Goal: Information Seeking & Learning: Learn about a topic

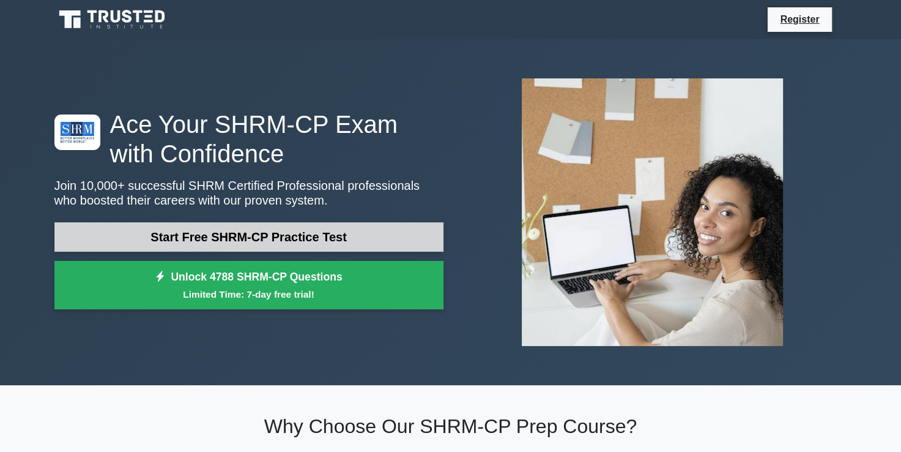
click at [314, 242] on link "Start Free SHRM-CP Practice Test" at bounding box center [248, 236] width 389 height 29
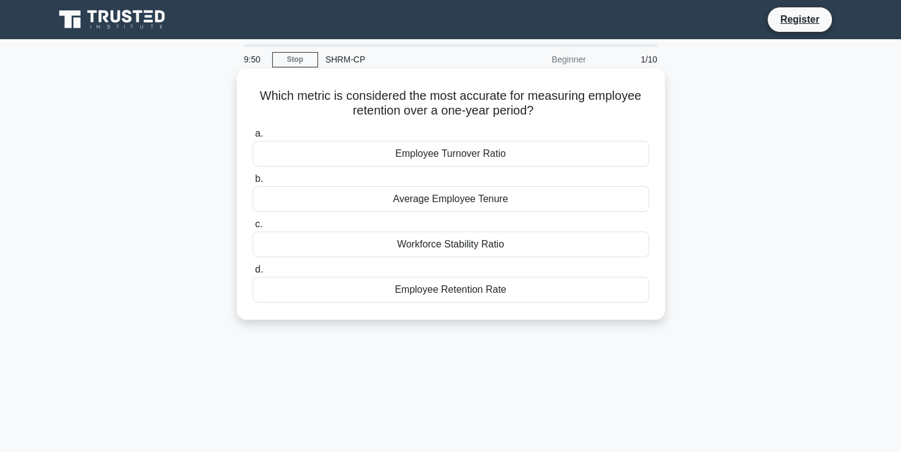
click at [471, 160] on div "Employee Turnover Ratio" at bounding box center [451, 154] width 397 height 26
click at [253, 138] on input "a. Employee Turnover Ratio" at bounding box center [253, 134] width 0 height 8
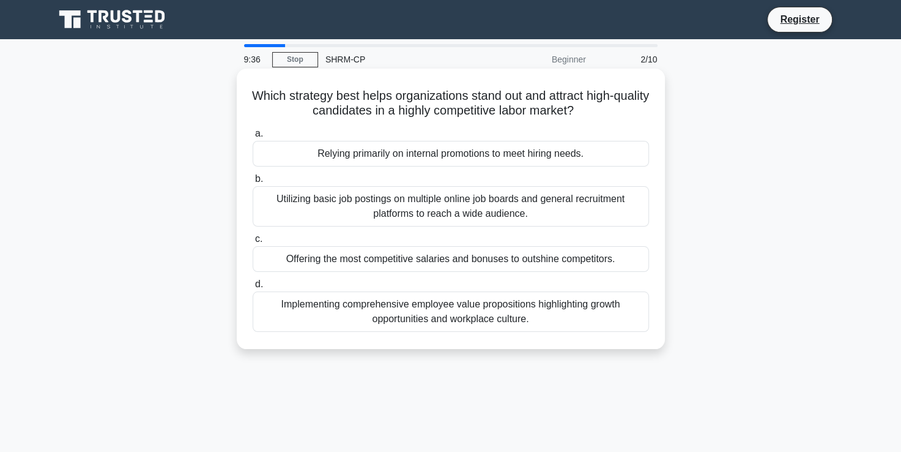
click at [468, 314] on div "Implementing comprehensive employee value propositions highlighting growth oppo…" at bounding box center [451, 311] width 397 height 40
click at [253, 288] on input "d. Implementing comprehensive employee value propositions highlighting growth o…" at bounding box center [253, 284] width 0 height 8
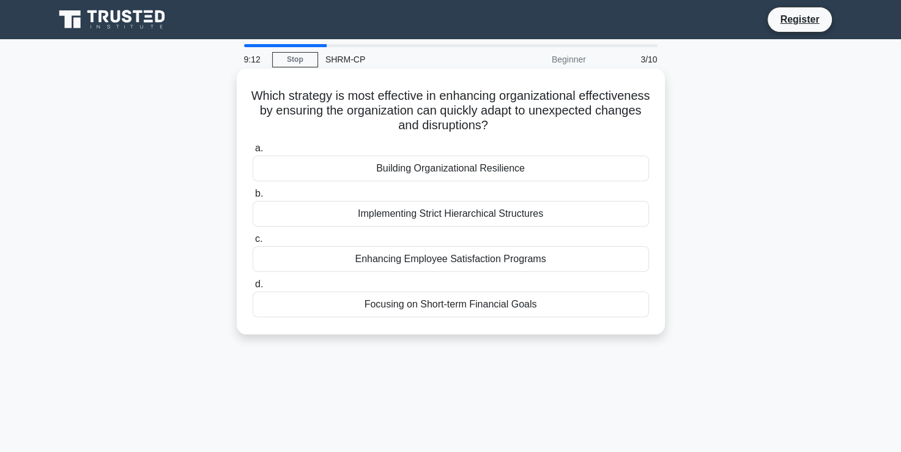
click at [478, 170] on div "Building Organizational Resilience" at bounding box center [451, 168] width 397 height 26
click at [253, 152] on input "a. Building Organizational Resilience" at bounding box center [253, 148] width 0 height 8
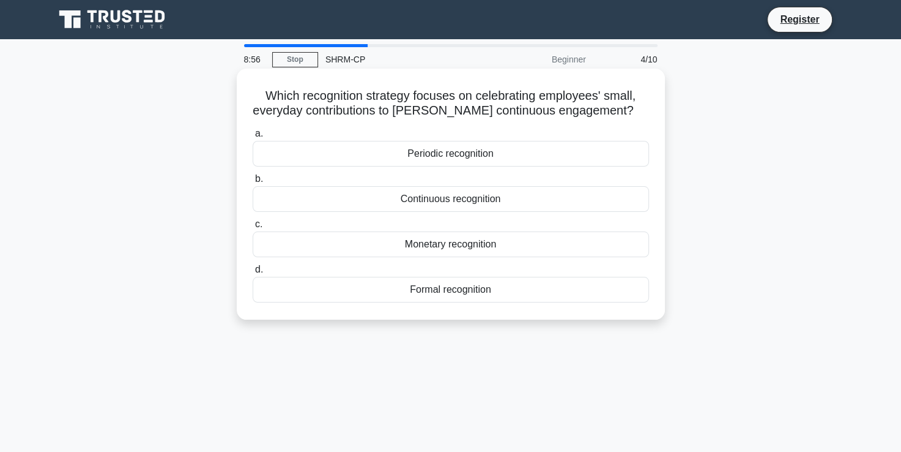
click at [452, 197] on div "Continuous recognition" at bounding box center [451, 199] width 397 height 26
click at [253, 183] on input "b. Continuous recognition" at bounding box center [253, 179] width 0 height 8
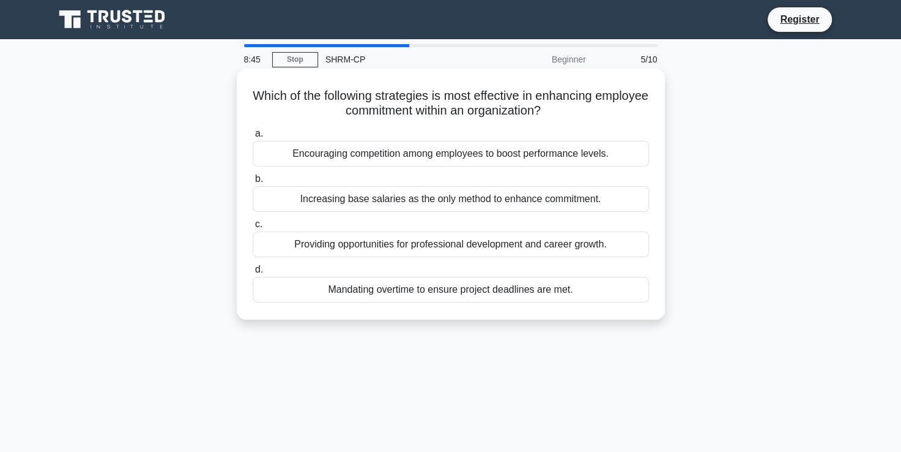
click at [367, 253] on div "Providing opportunities for professional development and career growth." at bounding box center [451, 244] width 397 height 26
click at [253, 228] on input "c. Providing opportunities for professional development and career growth." at bounding box center [253, 224] width 0 height 8
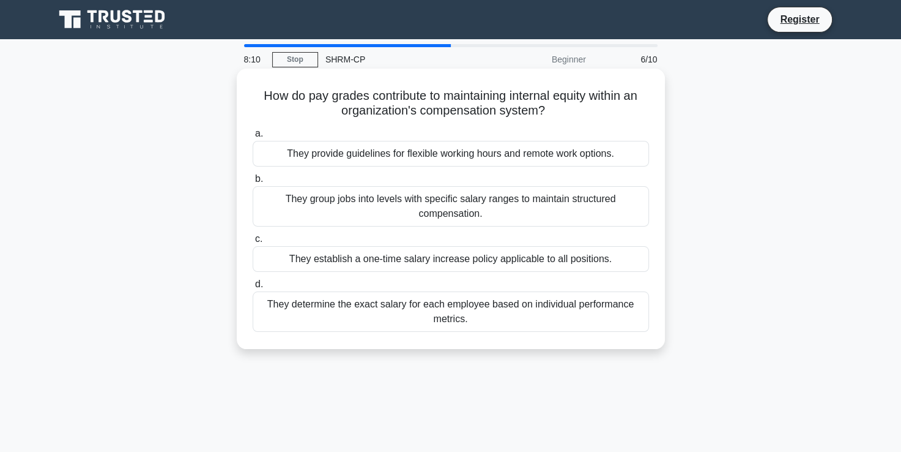
click at [492, 220] on div "They group jobs into levels with specific salary ranges to maintain structured …" at bounding box center [451, 206] width 397 height 40
click at [253, 183] on input "b. They group jobs into levels with specific salary ranges to maintain structur…" at bounding box center [253, 179] width 0 height 8
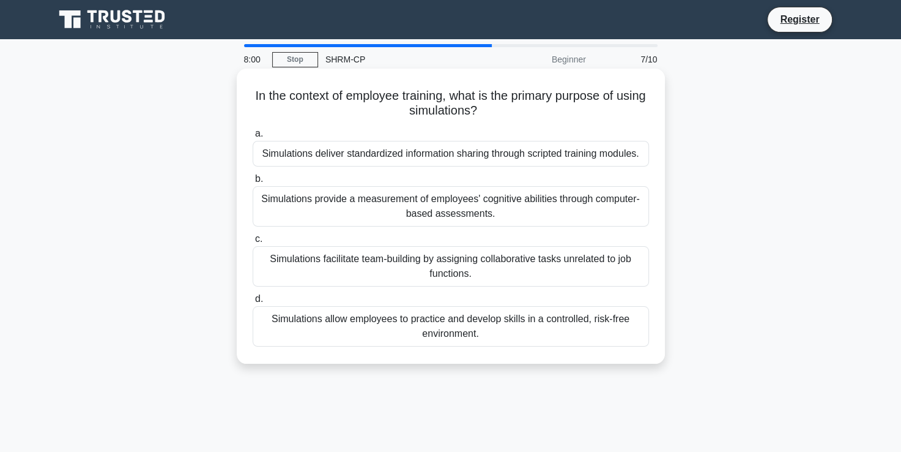
click at [455, 215] on div "Simulations provide a measurement of employees' cognitive abilities through com…" at bounding box center [451, 206] width 397 height 40
click at [253, 183] on input "b. Simulations provide a measurement of employees' cognitive abilities through …" at bounding box center [253, 179] width 0 height 8
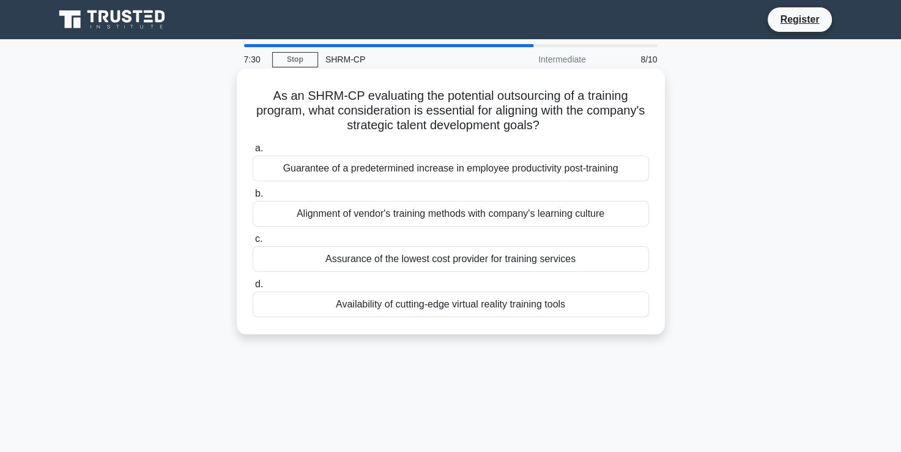
click at [477, 220] on div "Alignment of vendor's training methods with company's learning culture" at bounding box center [451, 214] width 397 height 26
click at [253, 198] on input "b. Alignment of vendor's training methods with company's learning culture" at bounding box center [253, 194] width 0 height 8
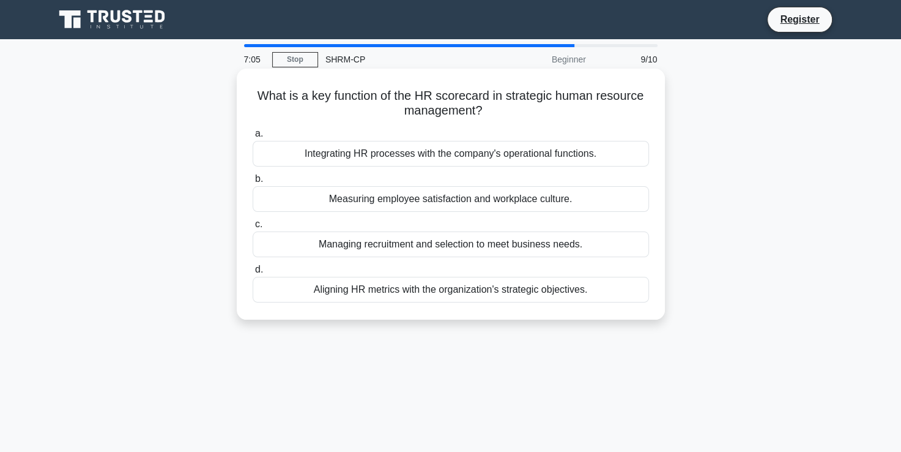
click at [450, 290] on div "Aligning HR metrics with the organization's strategic objectives." at bounding box center [451, 290] width 397 height 26
click at [253, 274] on input "d. Aligning HR metrics with the organization's strategic objectives." at bounding box center [253, 270] width 0 height 8
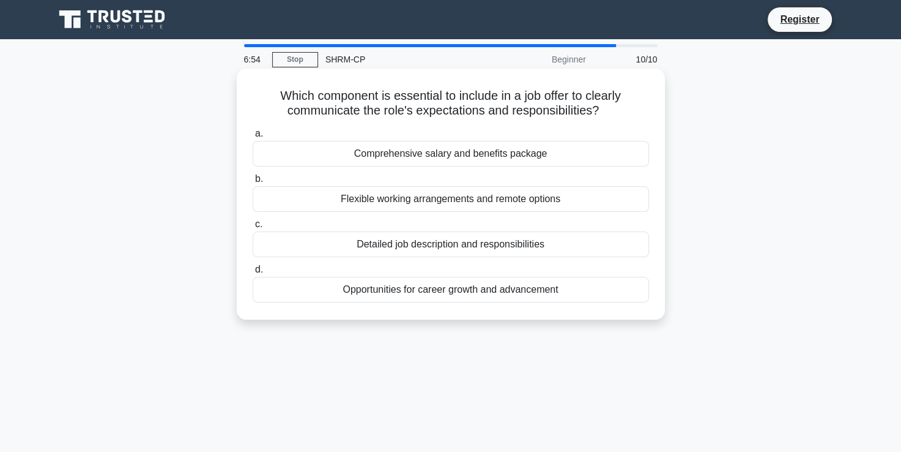
click at [475, 248] on div "Detailed job description and responsibilities" at bounding box center [451, 244] width 397 height 26
click at [253, 228] on input "c. Detailed job description and responsibilities" at bounding box center [253, 224] width 0 height 8
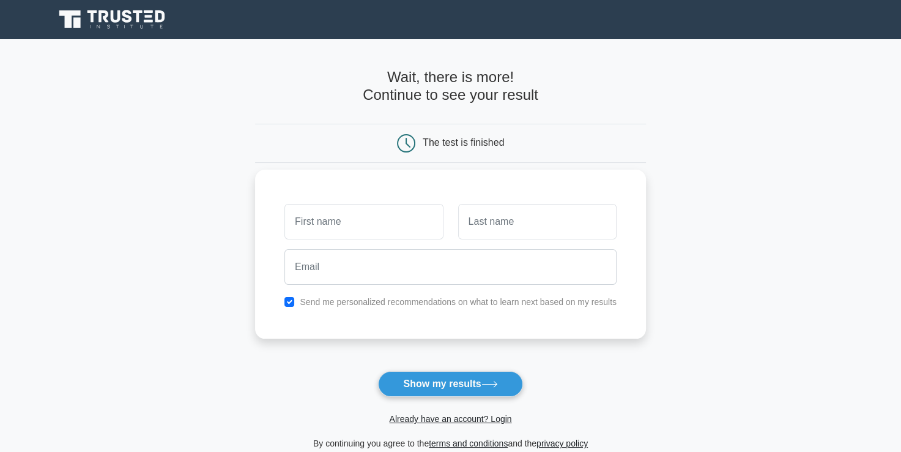
click at [405, 232] on input "text" at bounding box center [364, 221] width 158 height 35
type input "bedanta"
click at [477, 225] on input "text" at bounding box center [537, 221] width 158 height 35
type input "chakrabarty"
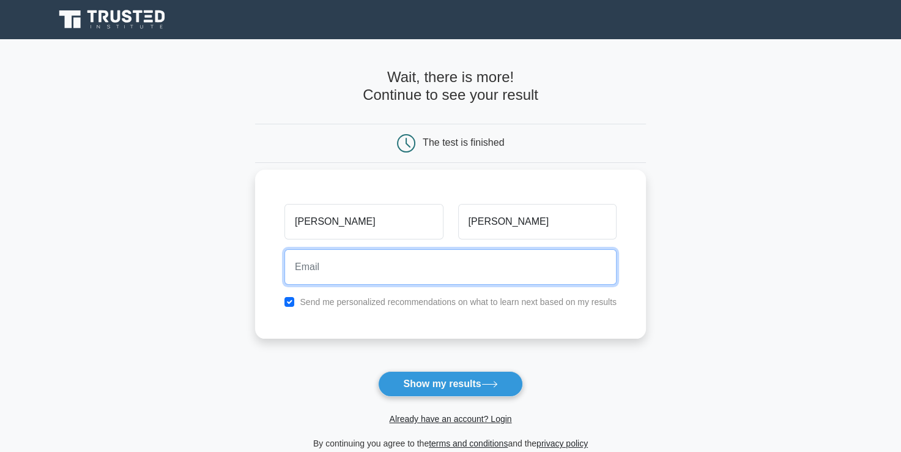
click at [396, 256] on input "email" at bounding box center [451, 266] width 332 height 35
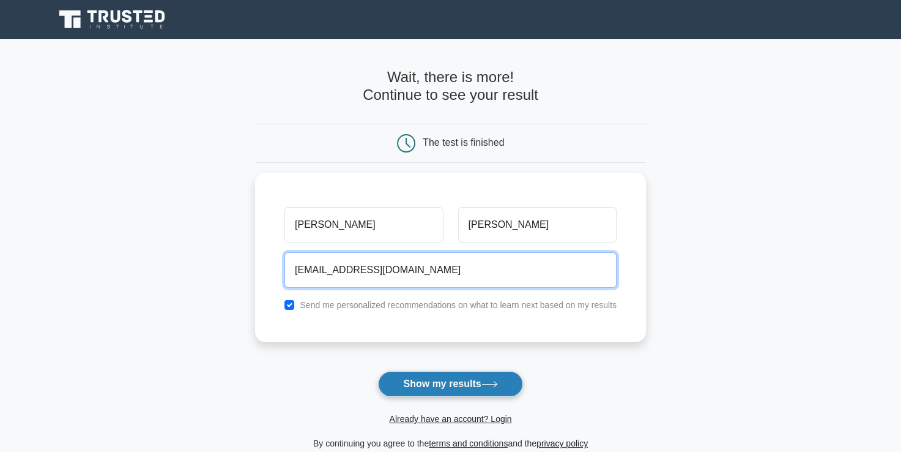
type input "bedantachakrabarty@gmail.com"
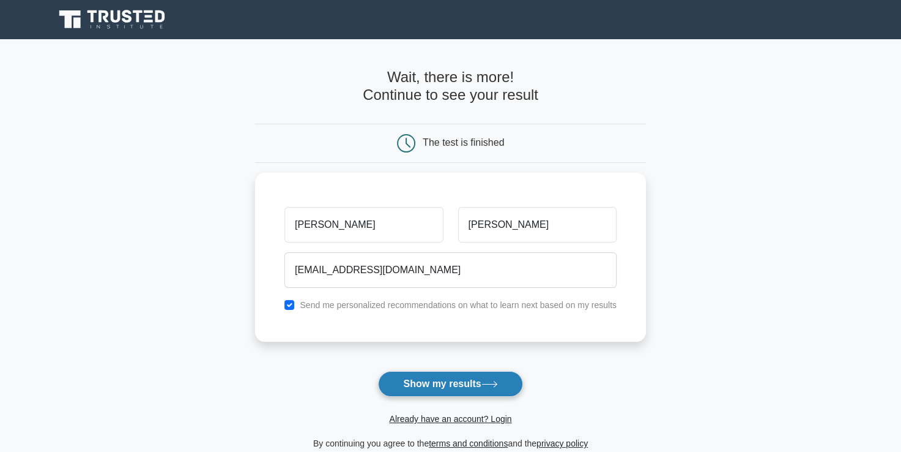
click at [416, 376] on button "Show my results" at bounding box center [450, 384] width 144 height 26
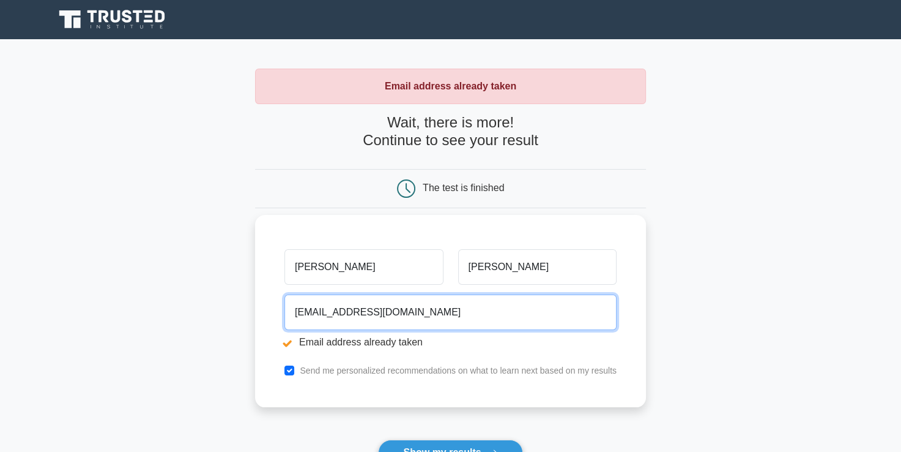
click at [393, 307] on input "[EMAIL_ADDRESS][DOMAIN_NAME]" at bounding box center [451, 311] width 332 height 35
click at [383, 312] on input "bedantachakrabarty@gmail.com" at bounding box center [451, 311] width 332 height 35
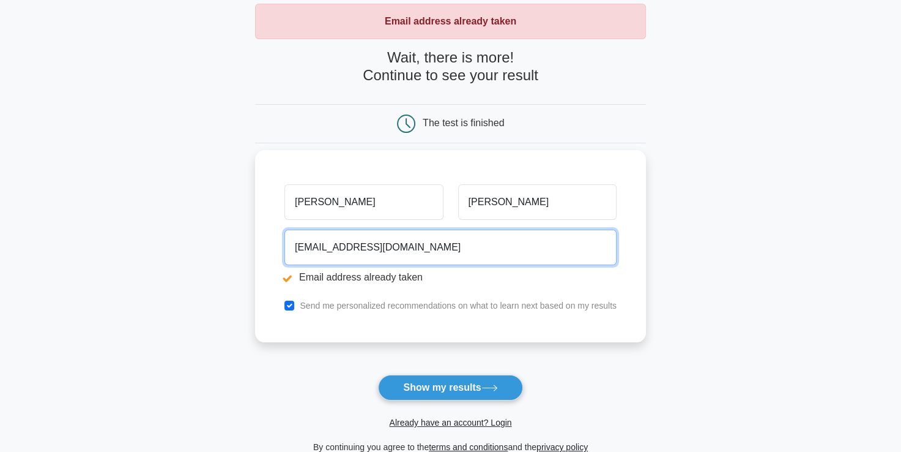
scroll to position [65, 0]
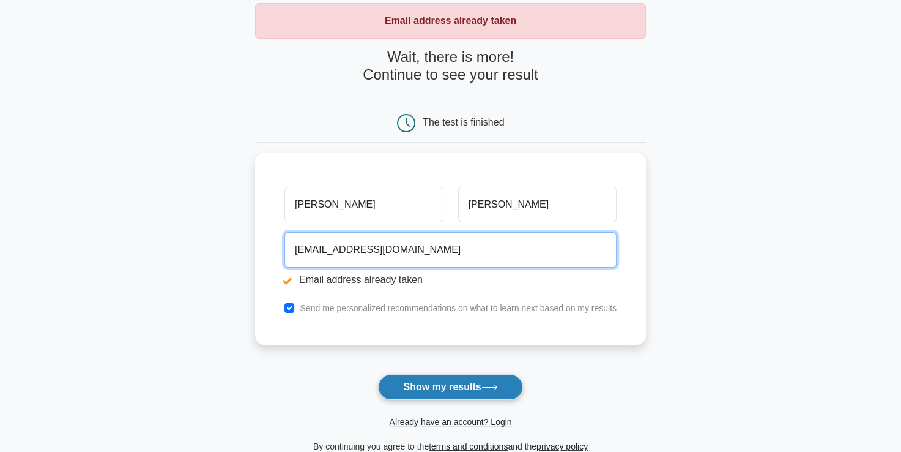
type input "bedantawayne@gmail.com"
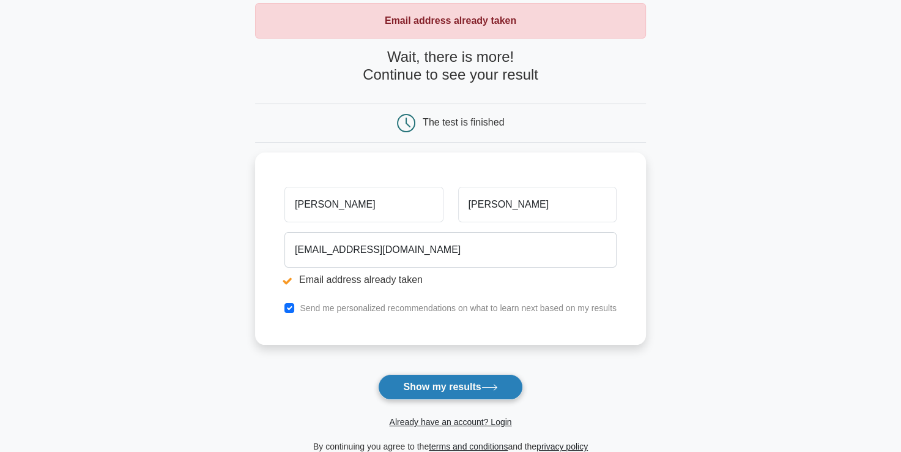
click at [441, 384] on button "Show my results" at bounding box center [450, 387] width 144 height 26
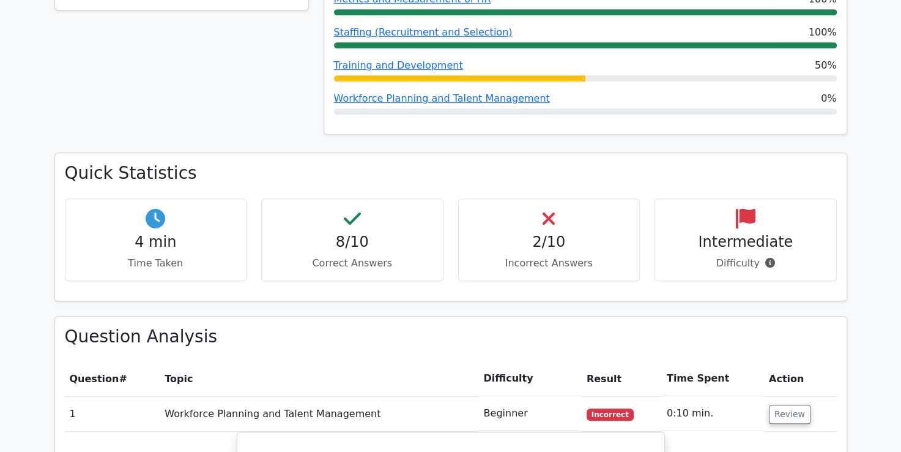
scroll to position [749, 0]
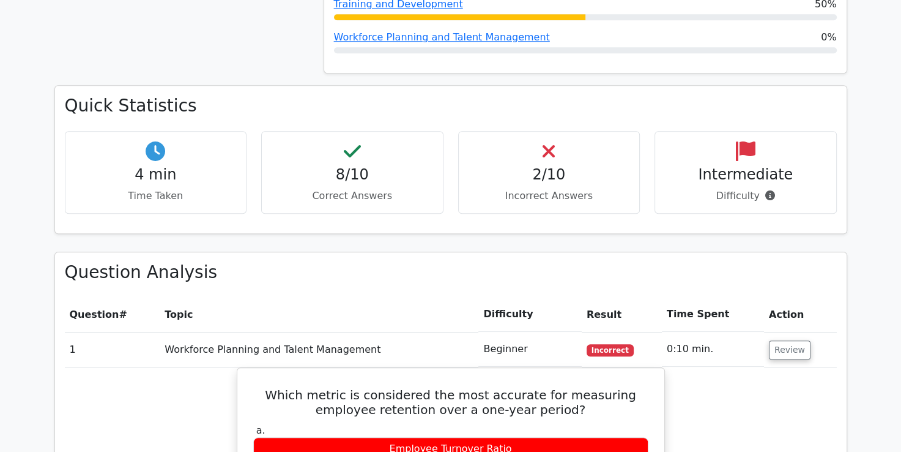
click at [531, 131] on div "2/10 Incorrect Answers" at bounding box center [549, 172] width 182 height 83
click at [558, 131] on div "2/10 Incorrect Answers" at bounding box center [549, 172] width 182 height 83
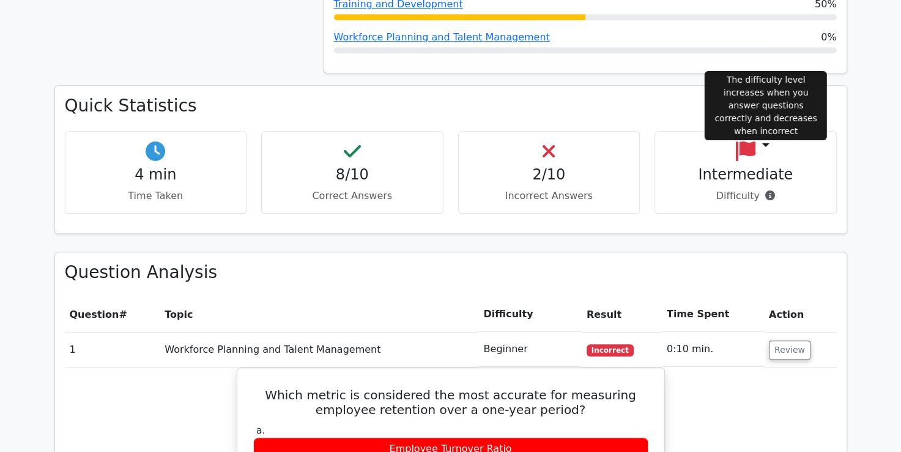
click at [761, 190] on span at bounding box center [767, 196] width 15 height 12
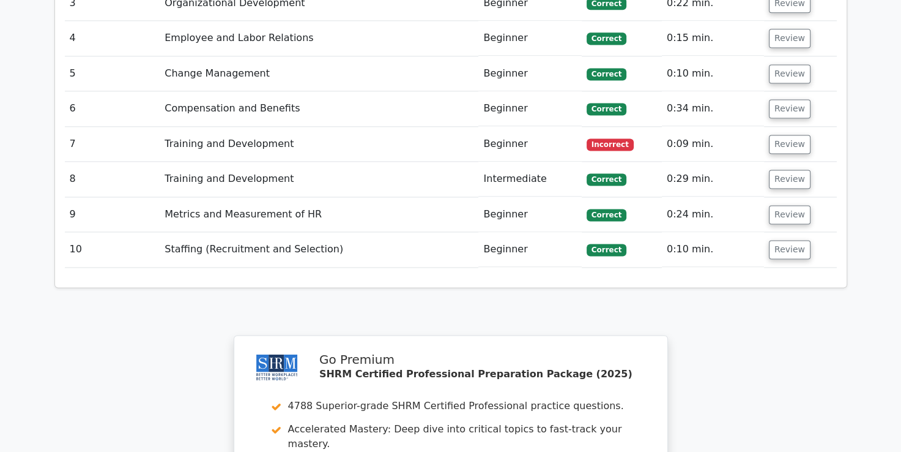
scroll to position [1649, 0]
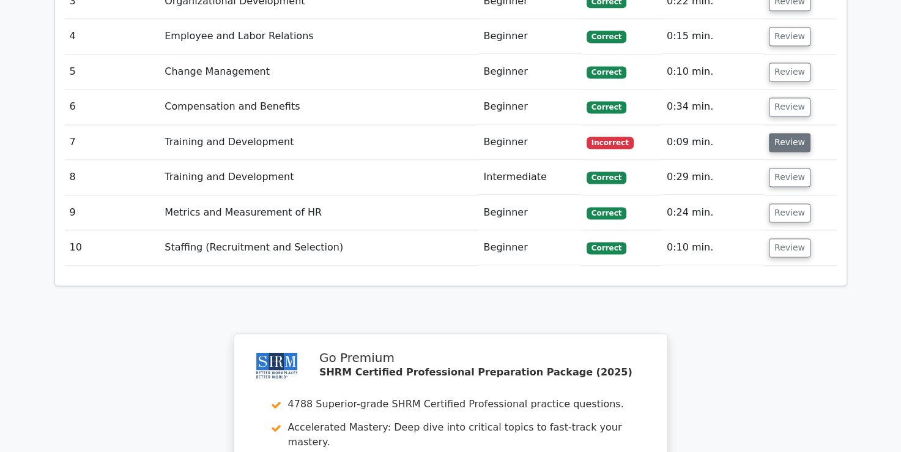
drag, startPoint x: 619, startPoint y: 83, endPoint x: 796, endPoint y: 84, distance: 177.5
click at [796, 125] on tr "7 Training and Development Beginner Incorrect 0:09 min. Review" at bounding box center [451, 142] width 772 height 35
click at [796, 133] on button "Review" at bounding box center [790, 142] width 42 height 19
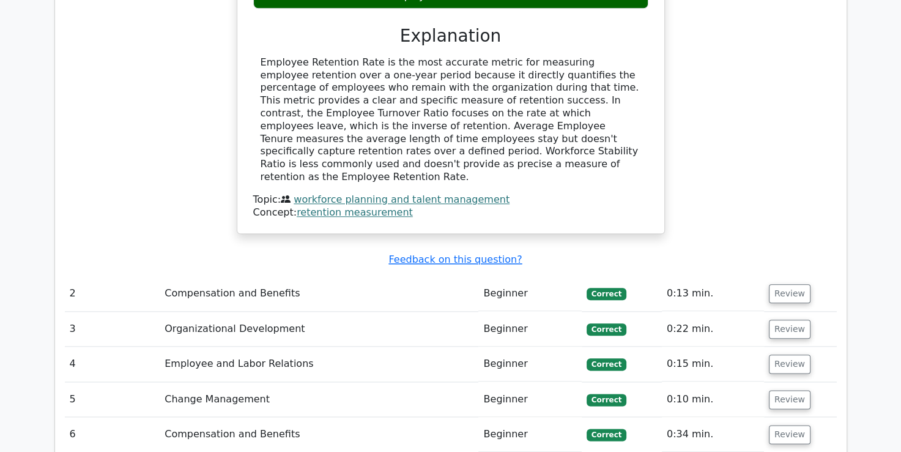
scroll to position [1368, 0]
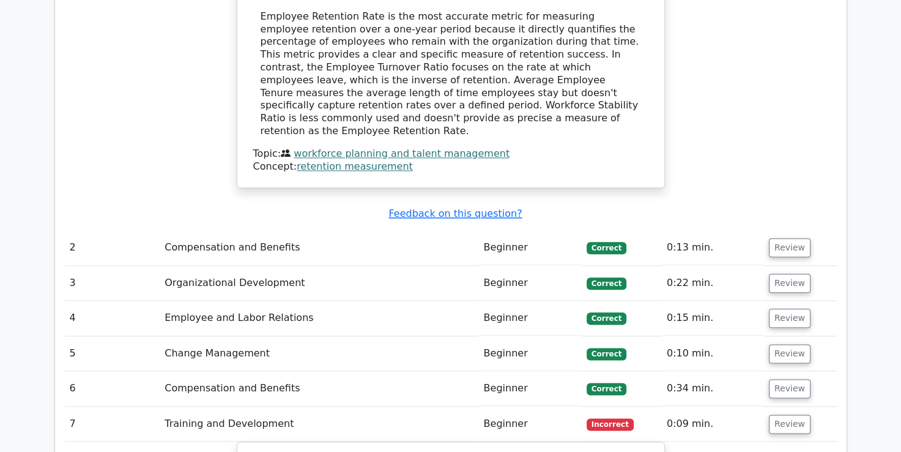
click at [506, 230] on td "Beginner" at bounding box center [530, 247] width 103 height 35
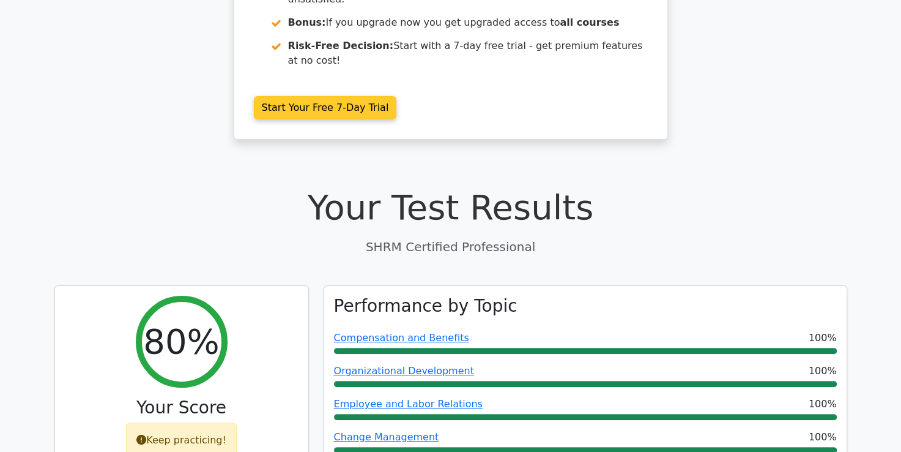
scroll to position [162, 0]
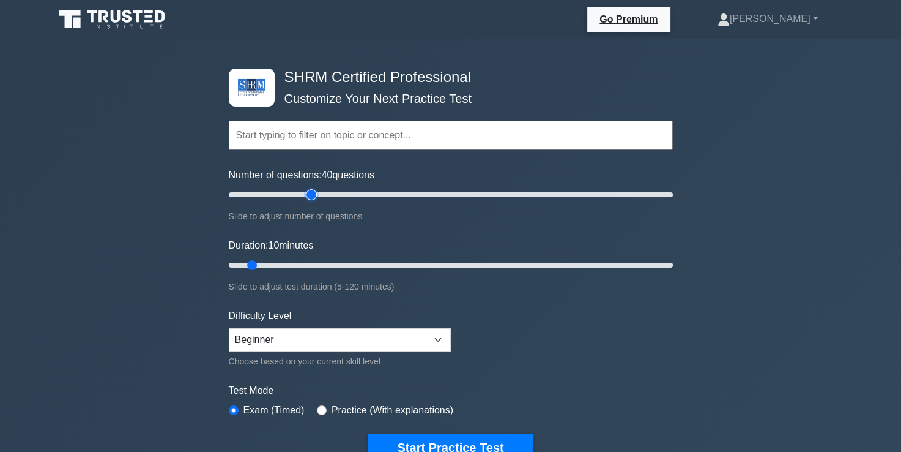
type input "40"
click at [306, 195] on input "Number of questions: 40 questions" at bounding box center [451, 194] width 444 height 15
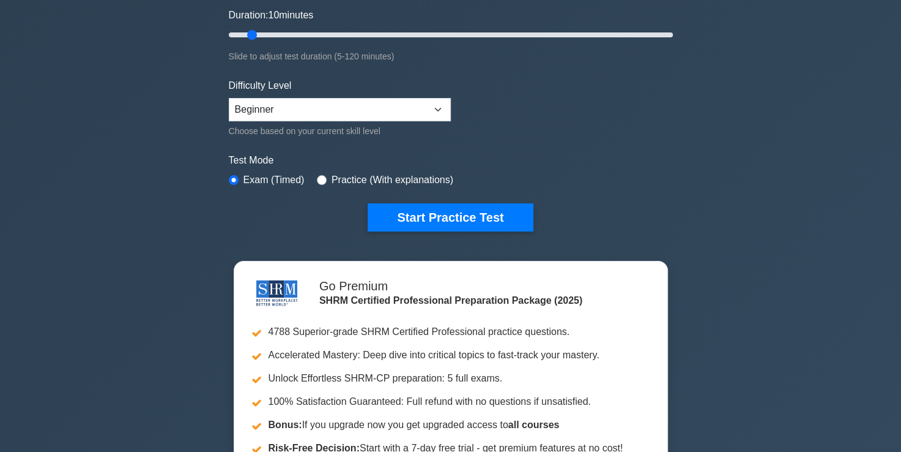
scroll to position [235, 0]
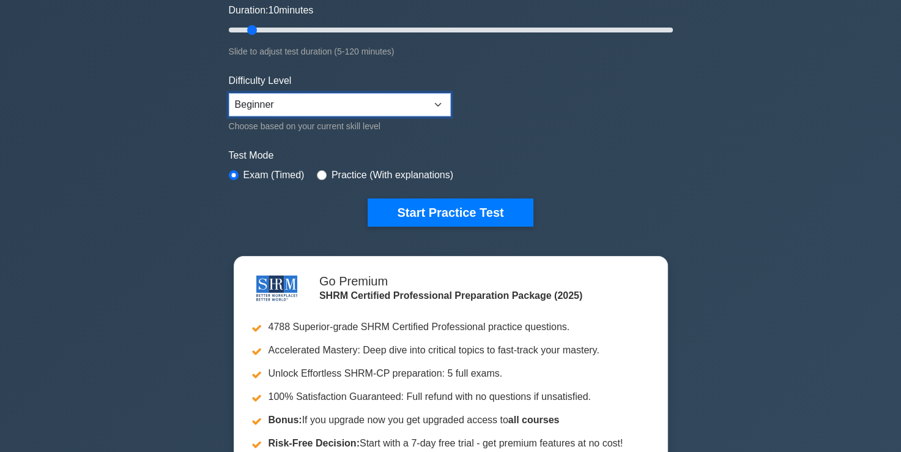
click at [300, 94] on select "Beginner Intermediate Expert" at bounding box center [340, 104] width 222 height 23
select select "expert"
click at [229, 93] on select "Beginner Intermediate Expert" at bounding box center [340, 104] width 222 height 23
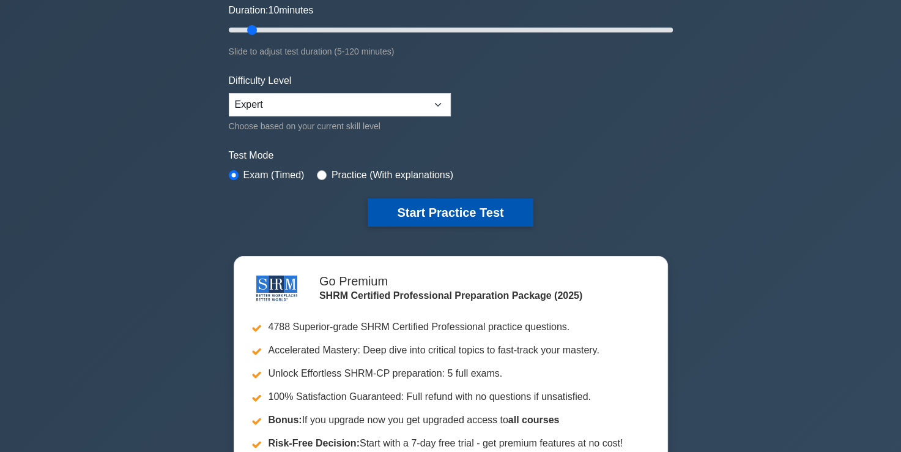
click at [437, 204] on button "Start Practice Test" at bounding box center [450, 212] width 165 height 28
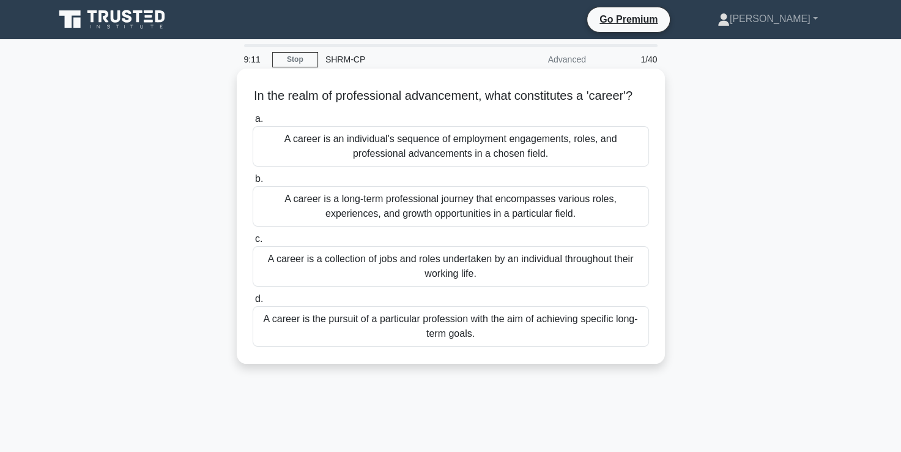
drag, startPoint x: 475, startPoint y: 322, endPoint x: 475, endPoint y: 346, distance: 24.5
click at [475, 346] on div "A career is the pursuit of a particular profession with the aim of achieving sp…" at bounding box center [451, 326] width 397 height 40
click at [253, 303] on input "d. A career is the pursuit of a particular profession with the aim of achieving…" at bounding box center [253, 299] width 0 height 8
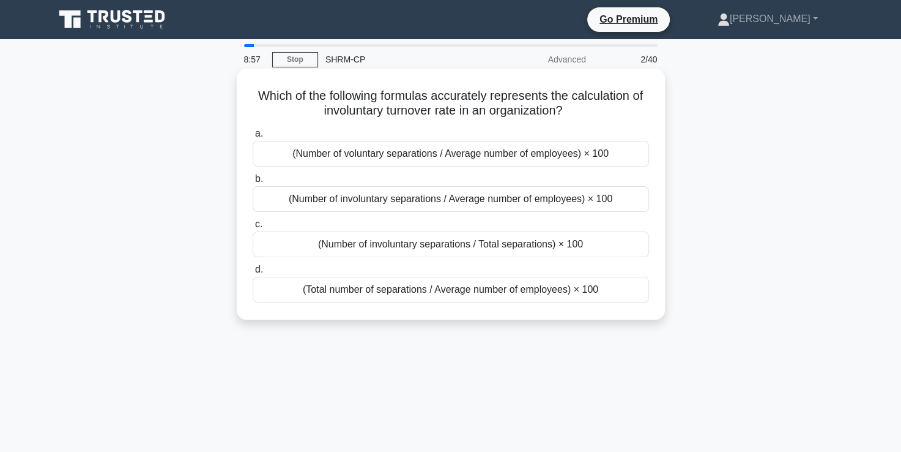
click at [521, 248] on div "(Number of involuntary separations / Total separations) × 100" at bounding box center [451, 244] width 397 height 26
click at [253, 228] on input "c. (Number of involuntary separations / Total separations) × 100" at bounding box center [253, 224] width 0 height 8
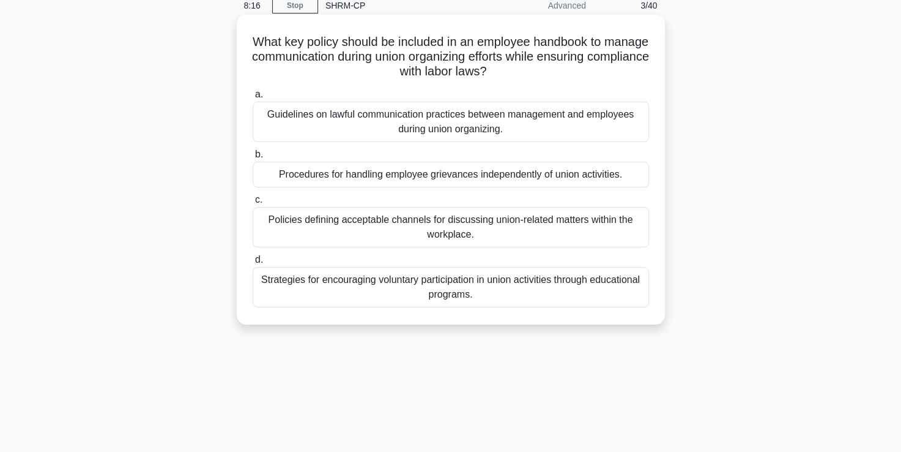
scroll to position [55, 0]
click at [476, 141] on div "a. Guidelines on lawful communication practices between management and employee…" at bounding box center [450, 195] width 411 height 225
click at [483, 131] on div "Guidelines on lawful communication practices between management and employees d…" at bounding box center [451, 120] width 397 height 40
click at [253, 97] on input "a. Guidelines on lawful communication practices between management and employee…" at bounding box center [253, 93] width 0 height 8
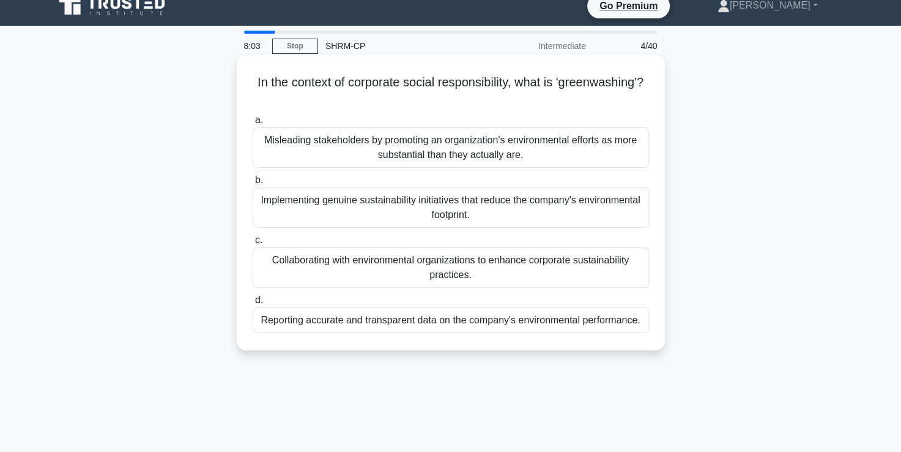
scroll to position [0, 0]
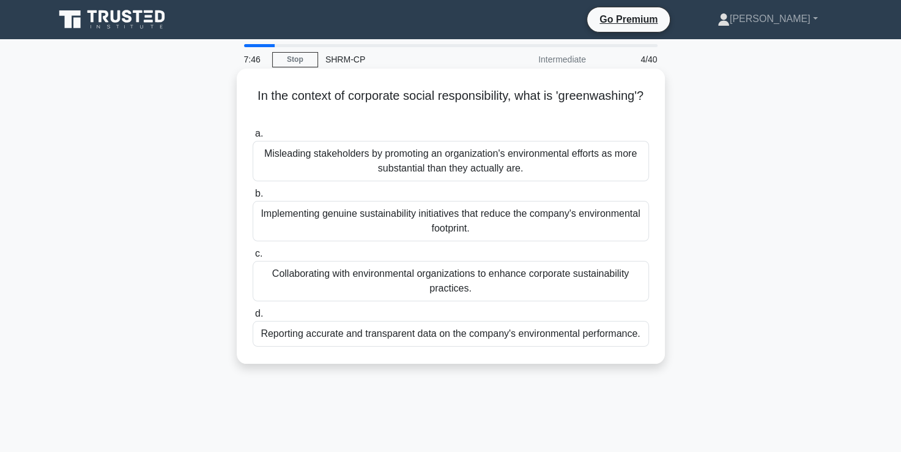
click at [444, 174] on div "Misleading stakeholders by promoting an organization's environmental efforts as…" at bounding box center [451, 161] width 397 height 40
click at [253, 138] on input "a. Misleading stakeholders by promoting an organization's environmental efforts…" at bounding box center [253, 134] width 0 height 8
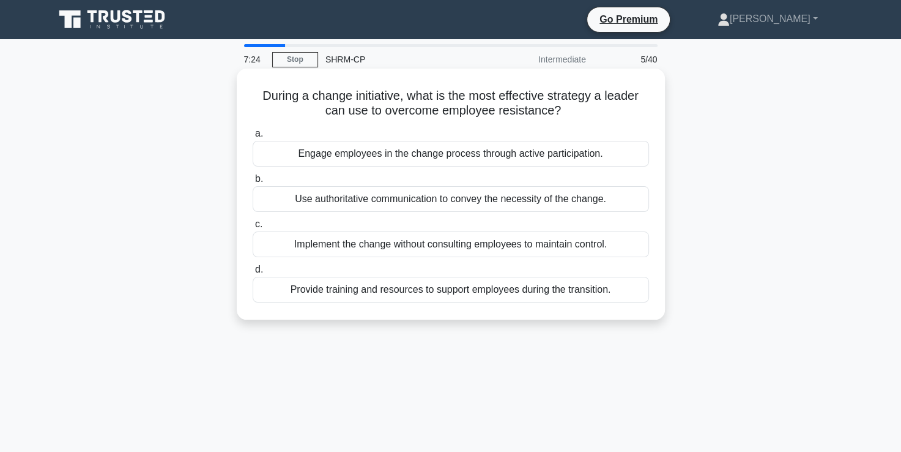
click at [431, 294] on div "Provide training and resources to support employees during the transition." at bounding box center [451, 290] width 397 height 26
click at [253, 274] on input "d. Provide training and resources to support employees during the transition." at bounding box center [253, 270] width 0 height 8
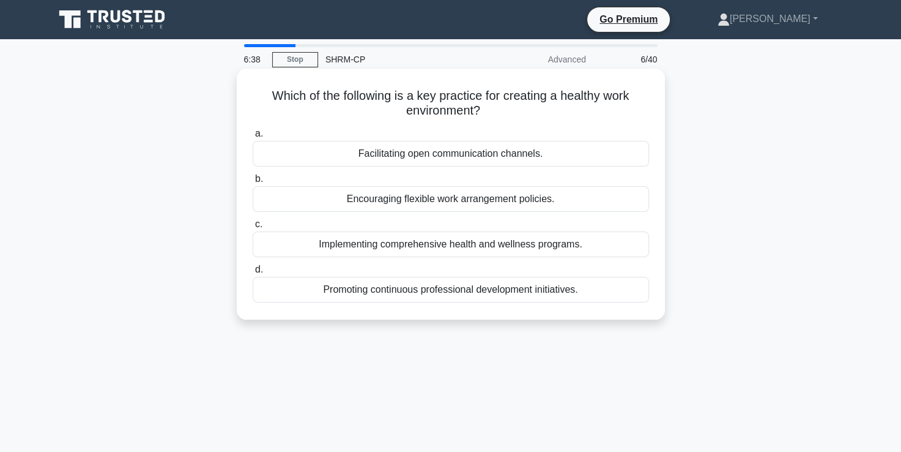
click at [465, 277] on div "Promoting continuous professional development initiatives." at bounding box center [451, 290] width 397 height 26
click at [253, 274] on input "d. Promoting continuous professional development initiatives." at bounding box center [253, 270] width 0 height 8
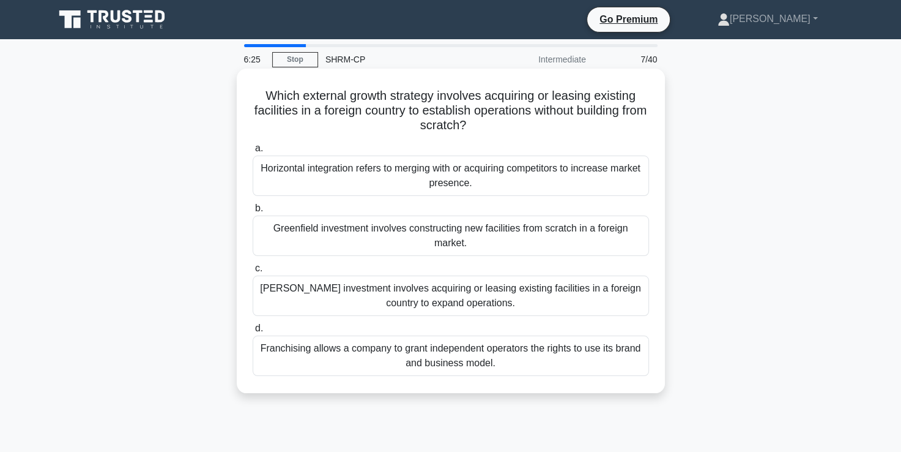
click at [340, 296] on div "Brownfield investment involves acquiring or leasing existing facilities in a fo…" at bounding box center [451, 295] width 397 height 40
click at [253, 272] on input "c. Brownfield investment involves acquiring or leasing existing facilities in a…" at bounding box center [253, 268] width 0 height 8
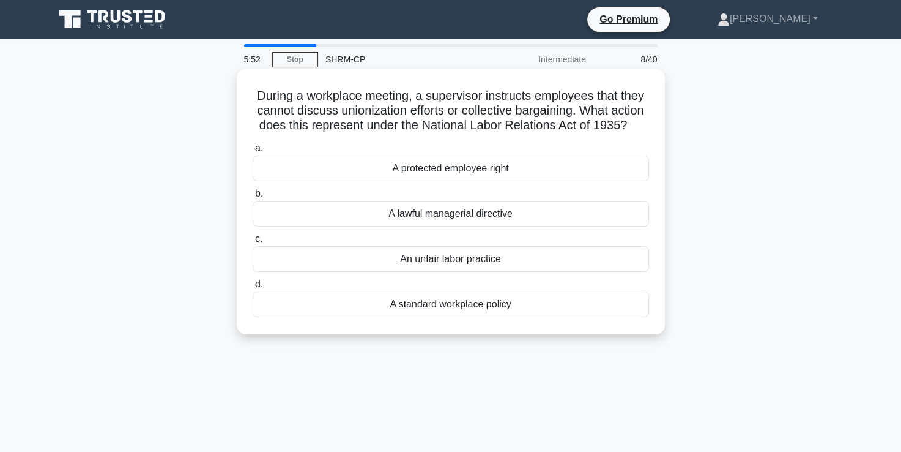
click at [490, 272] on div "An unfair labor practice" at bounding box center [451, 259] width 397 height 26
click at [253, 243] on input "c. An unfair labor practice" at bounding box center [253, 239] width 0 height 8
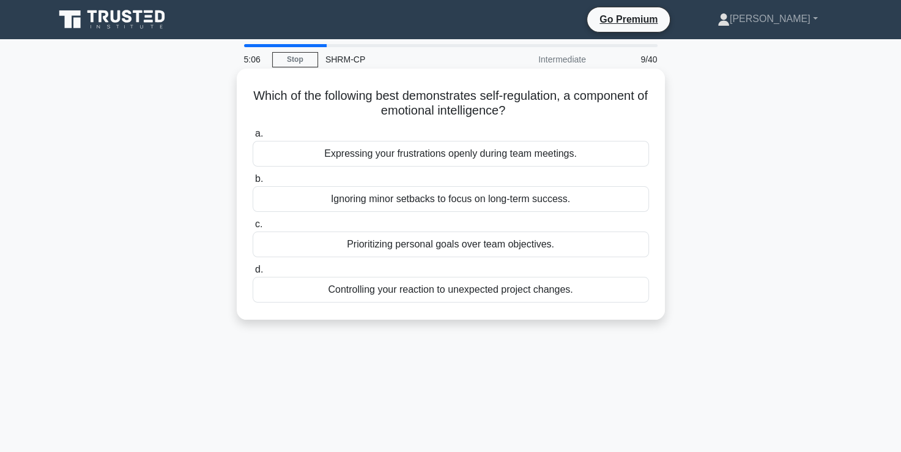
click at [507, 292] on div "Controlling your reaction to unexpected project changes." at bounding box center [451, 290] width 397 height 26
click at [253, 274] on input "d. Controlling your reaction to unexpected project changes." at bounding box center [253, 270] width 0 height 8
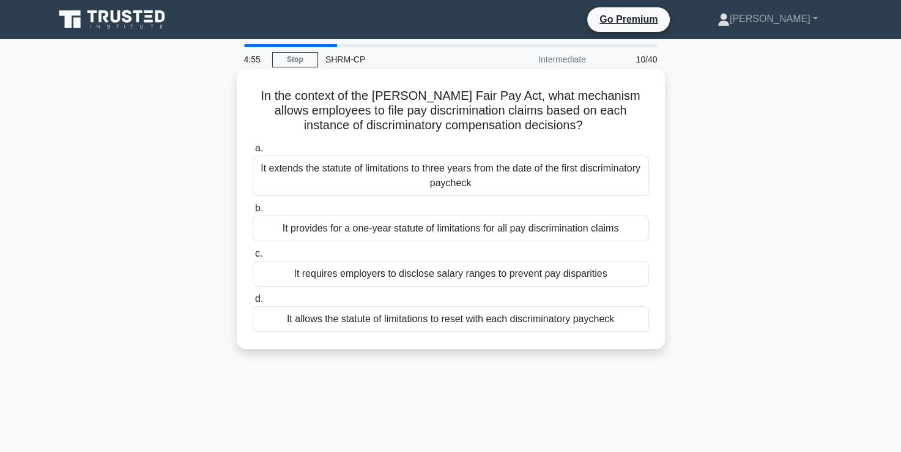
click at [422, 288] on div "a. It extends the statute of limitations to three years from the date of the fi…" at bounding box center [450, 236] width 411 height 196
click at [502, 234] on div "It provides for a one-year statute of limitations for all pay discrimination cl…" at bounding box center [451, 228] width 397 height 26
click at [253, 212] on input "b. It provides for a one-year statute of limitations for all pay discrimination…" at bounding box center [253, 208] width 0 height 8
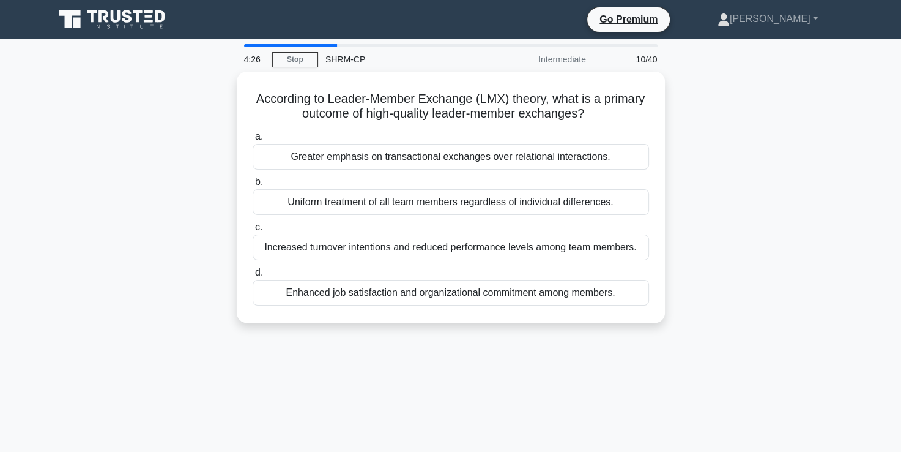
click at [502, 234] on label "c. Increased turnover intentions and reduced performance levels among team memb…" at bounding box center [451, 240] width 397 height 40
click at [253, 231] on input "c. Increased turnover intentions and reduced performance levels among team memb…" at bounding box center [253, 227] width 0 height 8
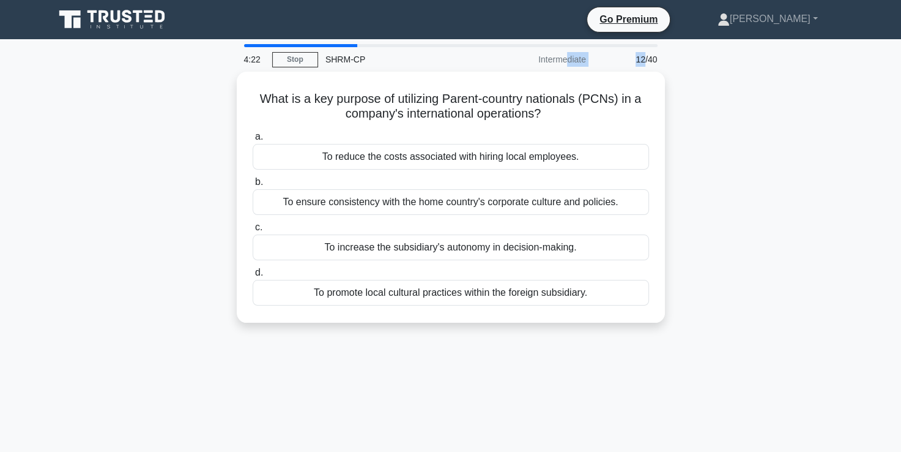
drag, startPoint x: 644, startPoint y: 62, endPoint x: 529, endPoint y: 57, distance: 115.2
click at [529, 57] on div "4:22 Stop SHRM-CP Intermediate 12/40" at bounding box center [451, 59] width 428 height 24
click at [529, 57] on div "Intermediate" at bounding box center [540, 59] width 107 height 24
click at [504, 59] on div "Intermediate" at bounding box center [540, 59] width 107 height 24
click at [592, 64] on div "Intermediate" at bounding box center [540, 59] width 107 height 24
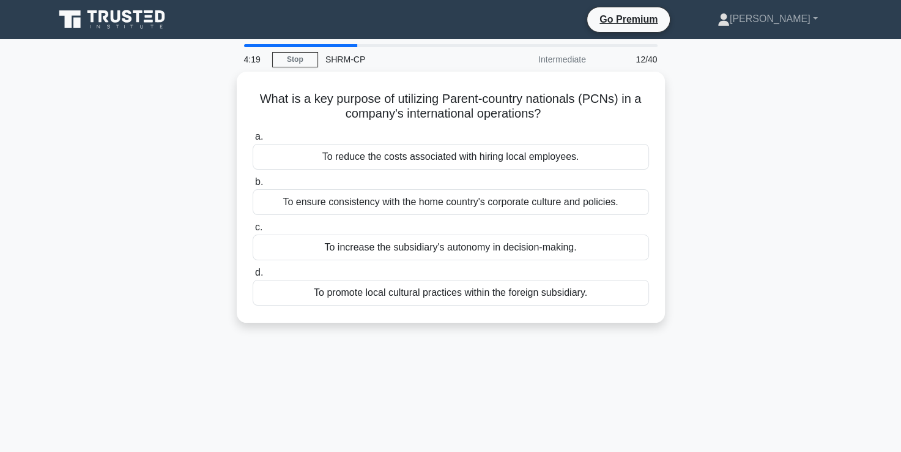
click at [574, 62] on div "Intermediate" at bounding box center [540, 59] width 107 height 24
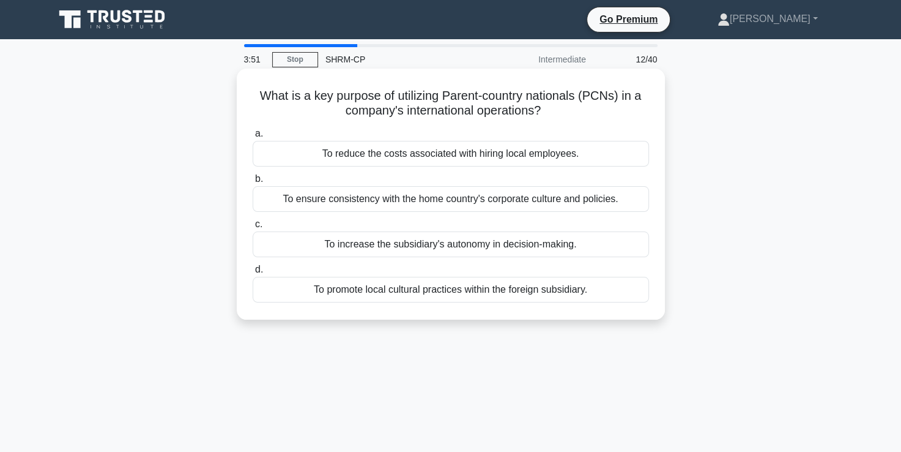
click at [490, 196] on div "To ensure consistency with the home country's corporate culture and policies." at bounding box center [451, 199] width 397 height 26
click at [253, 183] on input "b. To ensure consistency with the home country's corporate culture and policies." at bounding box center [253, 179] width 0 height 8
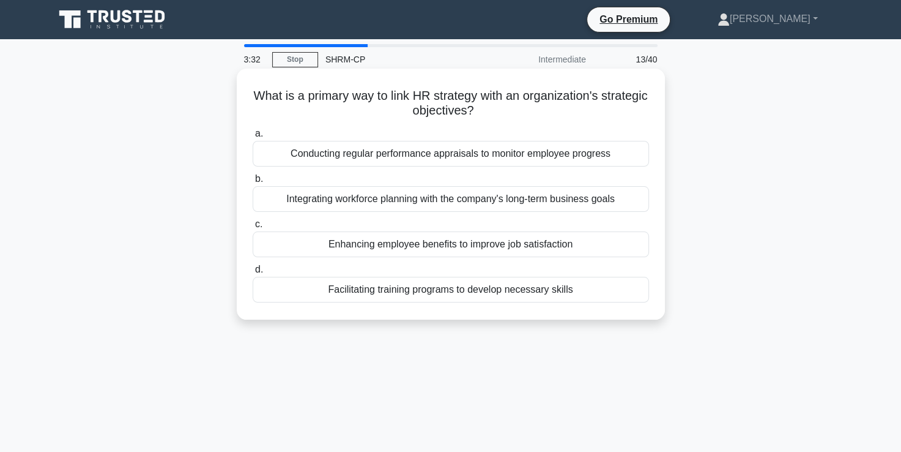
click at [371, 197] on div "Integrating workforce planning with the company's long-term business goals" at bounding box center [451, 199] width 397 height 26
click at [253, 183] on input "b. Integrating workforce planning with the company's long-term business goals" at bounding box center [253, 179] width 0 height 8
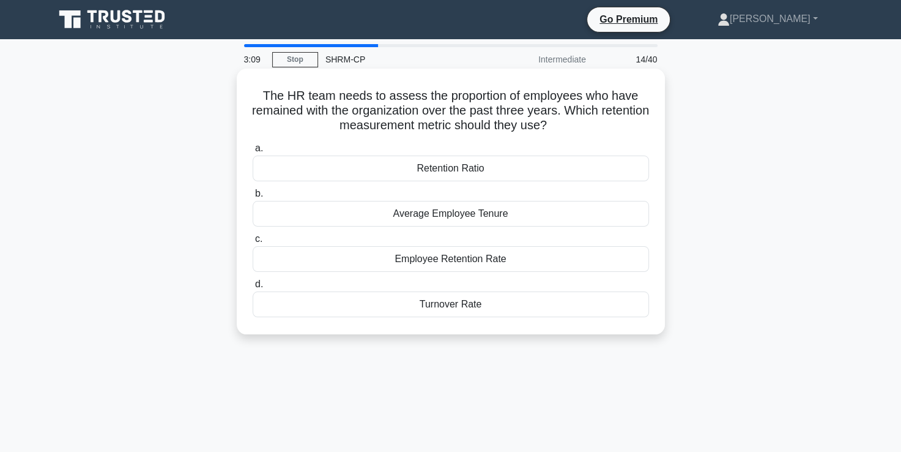
click at [485, 266] on div "Employee Retention Rate" at bounding box center [451, 259] width 397 height 26
click at [253, 243] on input "c. Employee Retention Rate" at bounding box center [253, 239] width 0 height 8
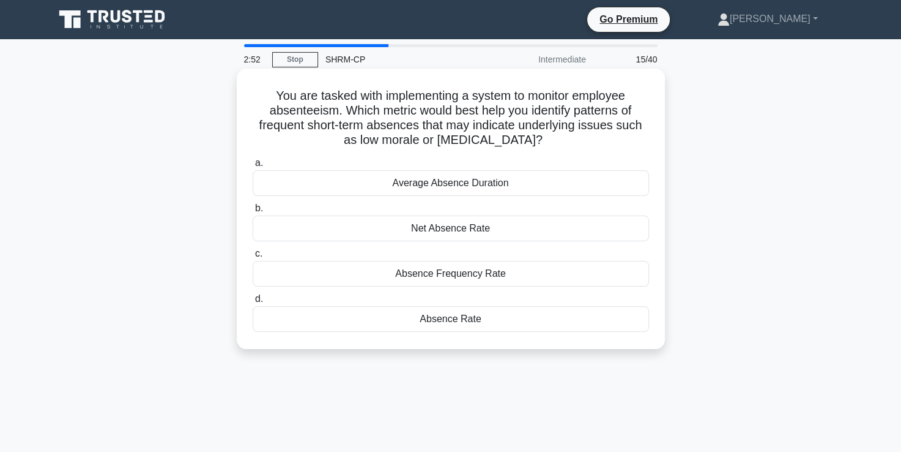
click at [482, 279] on div "Absence Frequency Rate" at bounding box center [451, 274] width 397 height 26
click at [253, 258] on input "c. Absence Frequency Rate" at bounding box center [253, 254] width 0 height 8
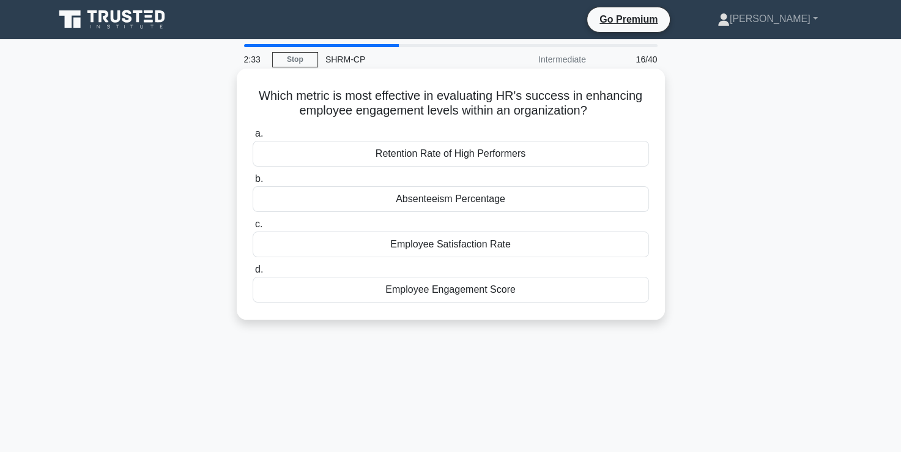
click at [494, 292] on div "Employee Engagement Score" at bounding box center [451, 290] width 397 height 26
click at [253, 274] on input "d. Employee Engagement Score" at bounding box center [253, 270] width 0 height 8
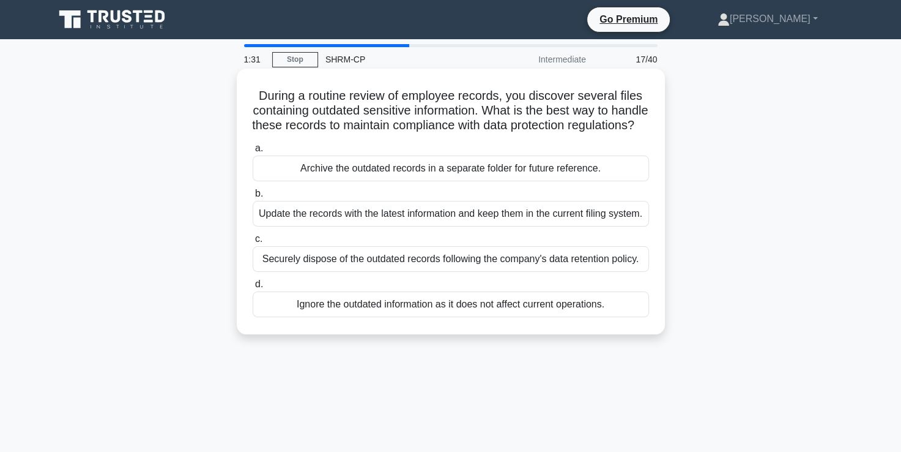
click at [393, 181] on div "Archive the outdated records in a separate folder for future reference." at bounding box center [451, 168] width 397 height 26
click at [253, 152] on input "a. Archive the outdated records in a separate folder for future reference." at bounding box center [253, 148] width 0 height 8
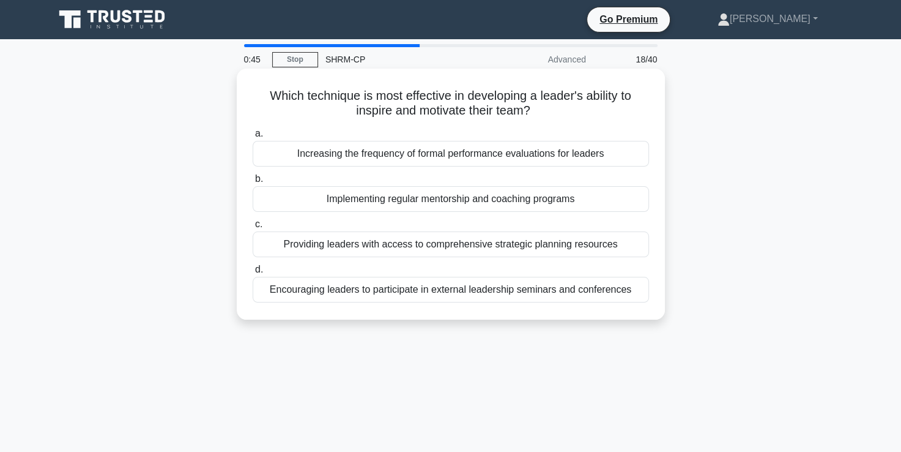
click at [385, 244] on div "Providing leaders with access to comprehensive strategic planning resources" at bounding box center [451, 244] width 397 height 26
click at [253, 228] on input "c. Providing leaders with access to comprehensive strategic planning resources" at bounding box center [253, 224] width 0 height 8
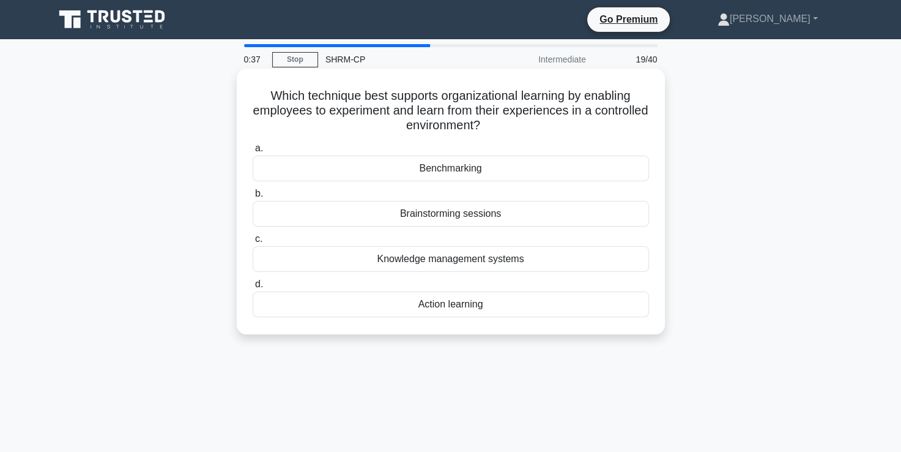
scroll to position [17, 0]
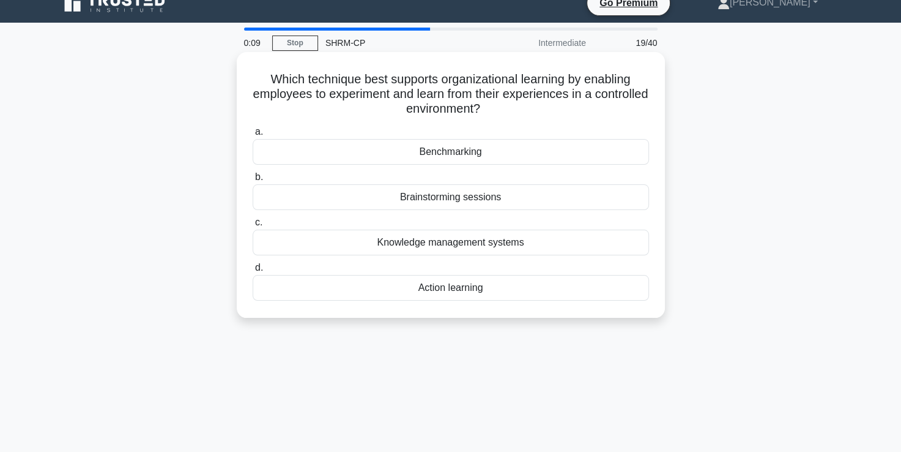
click at [463, 289] on div "Action learning" at bounding box center [451, 288] width 397 height 26
click at [253, 272] on input "d. Action learning" at bounding box center [253, 268] width 0 height 8
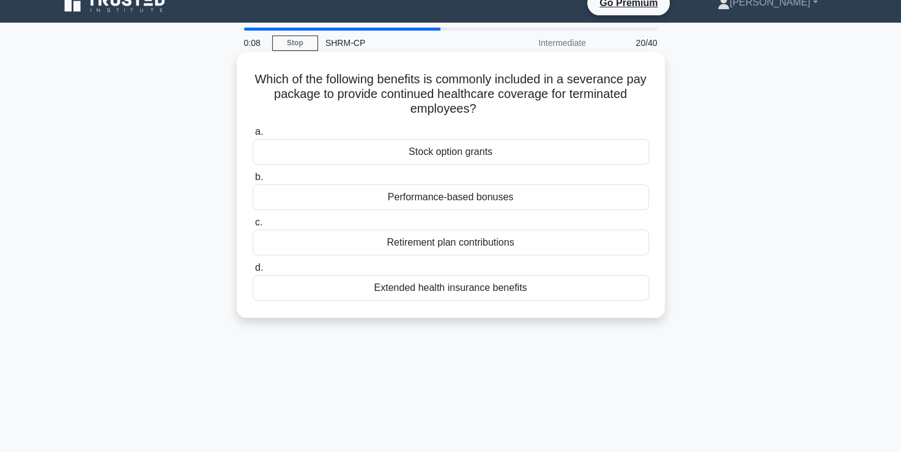
scroll to position [0, 0]
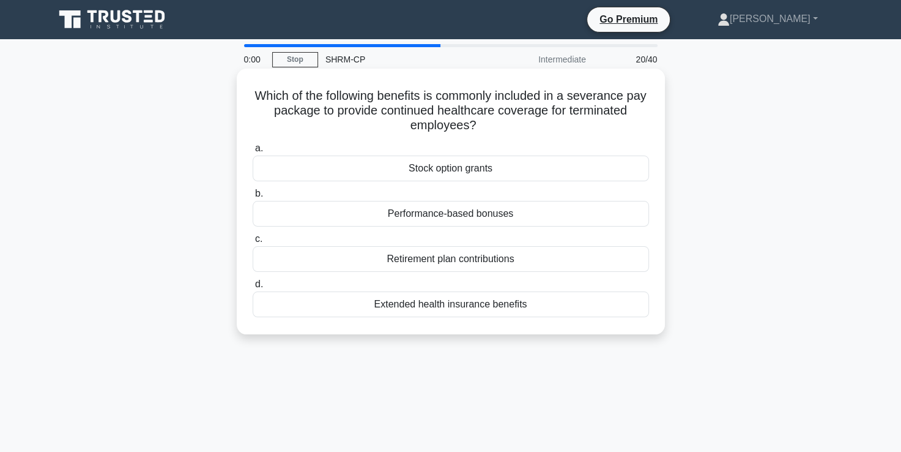
click at [480, 314] on div "Extended health insurance benefits" at bounding box center [451, 304] width 397 height 26
click at [253, 288] on input "d. Extended health insurance benefits" at bounding box center [253, 284] width 0 height 8
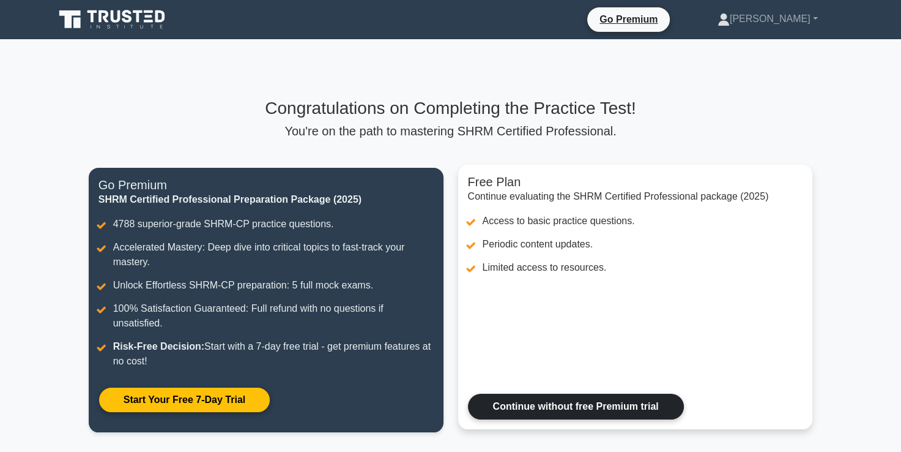
scroll to position [188, 0]
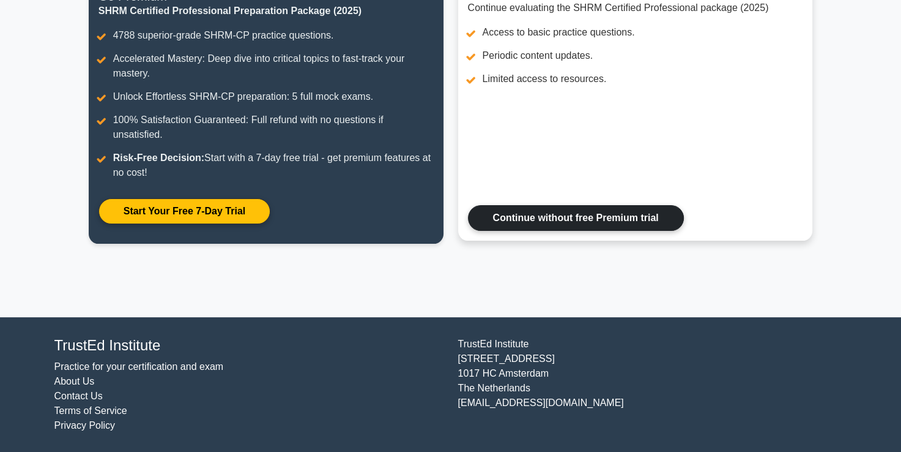
click at [565, 226] on link "Continue without free Premium trial" at bounding box center [576, 218] width 216 height 26
click at [589, 212] on link "Continue without free Premium trial" at bounding box center [576, 218] width 216 height 26
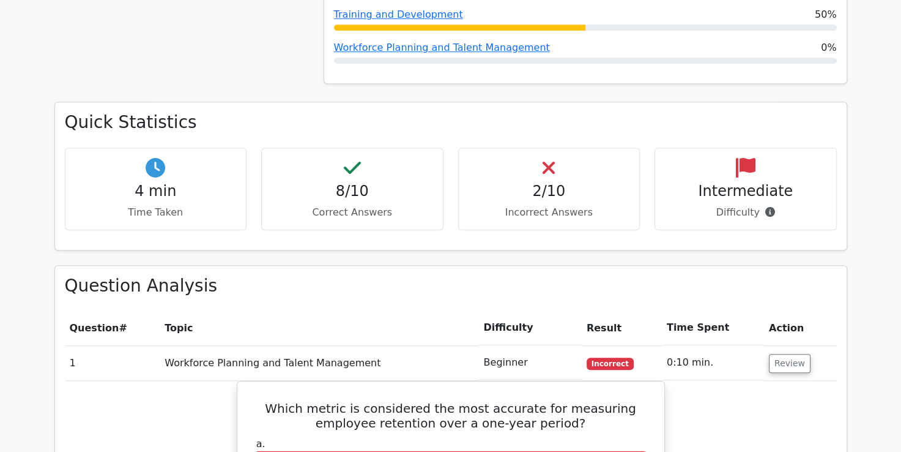
scroll to position [736, 0]
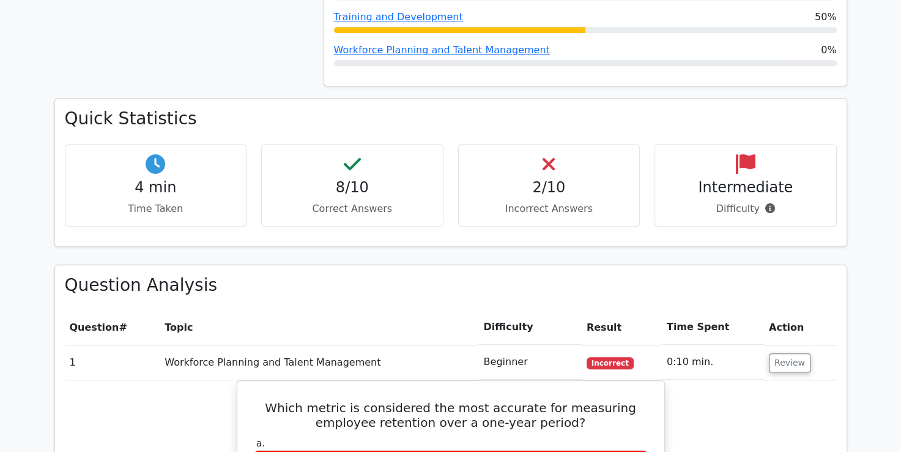
click at [348, 179] on h4 "8/10" at bounding box center [353, 188] width 162 height 18
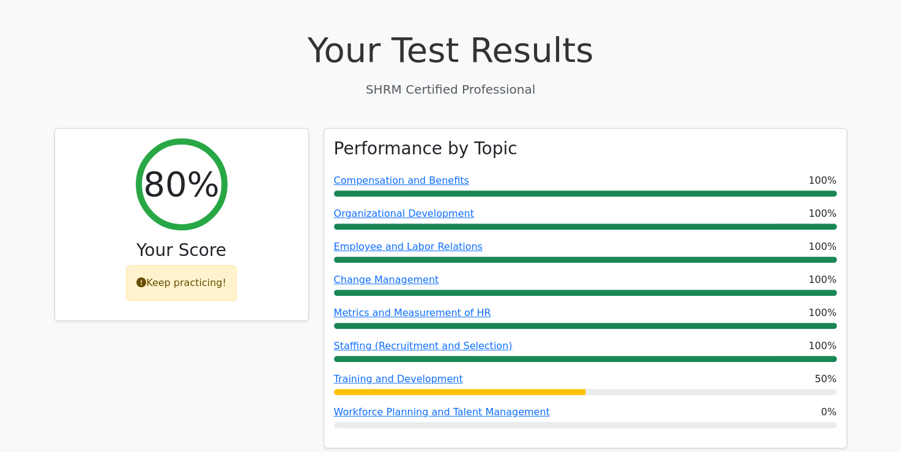
scroll to position [0, 0]
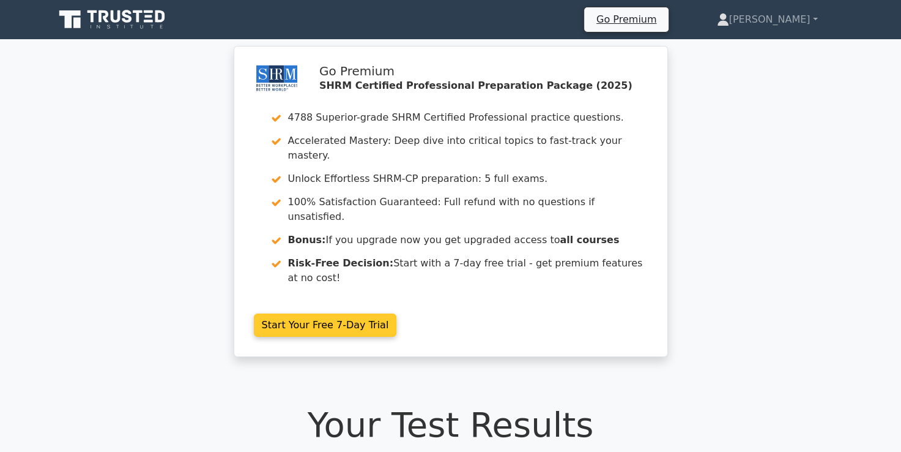
click at [397, 313] on link "Start Your Free 7-Day Trial" at bounding box center [325, 324] width 143 height 23
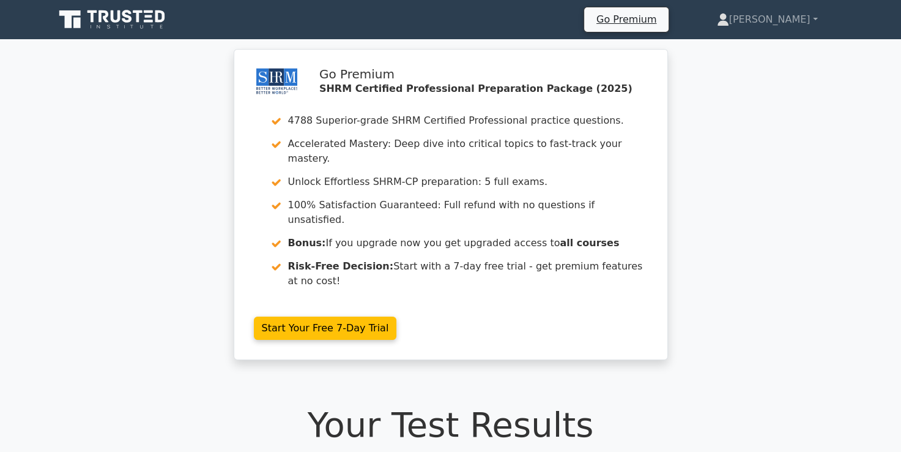
click at [433, 404] on h1 "Your Test Results" at bounding box center [450, 424] width 793 height 41
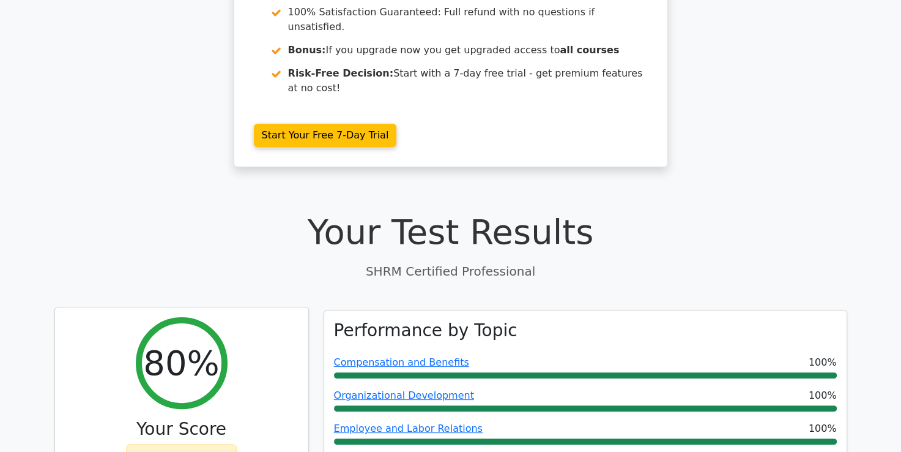
scroll to position [193, 0]
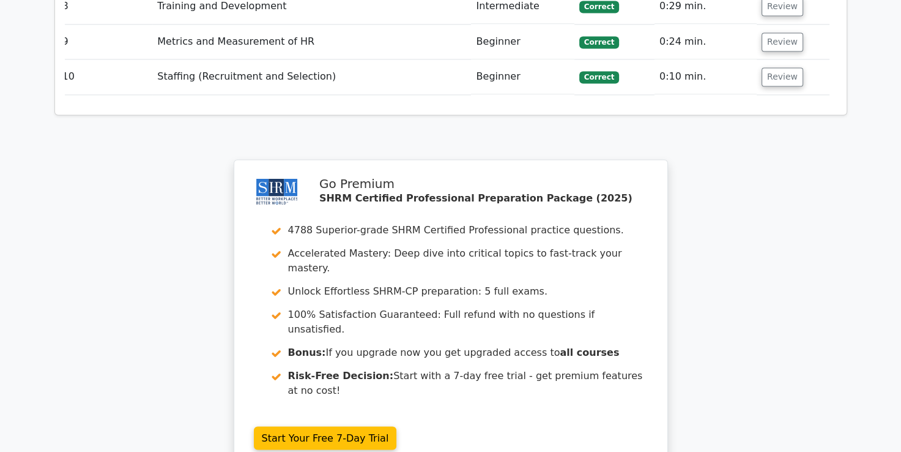
scroll to position [1824, 0]
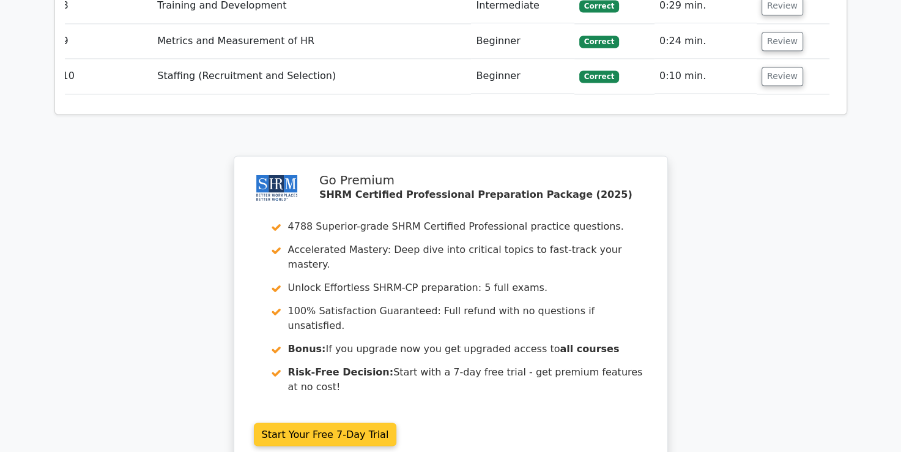
drag, startPoint x: 475, startPoint y: 372, endPoint x: 414, endPoint y: 263, distance: 125.2
click at [414, 263] on div "Go Premium SHRM Certified Professional Preparation Package (2025) 4788 Superior…" at bounding box center [451, 320] width 444 height 325
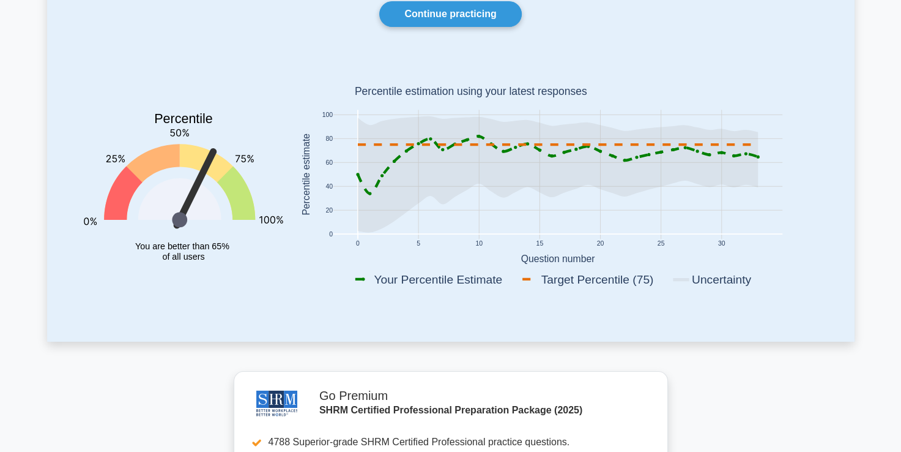
scroll to position [122, 0]
click at [204, 151] on icon at bounding box center [217, 182] width 76 height 76
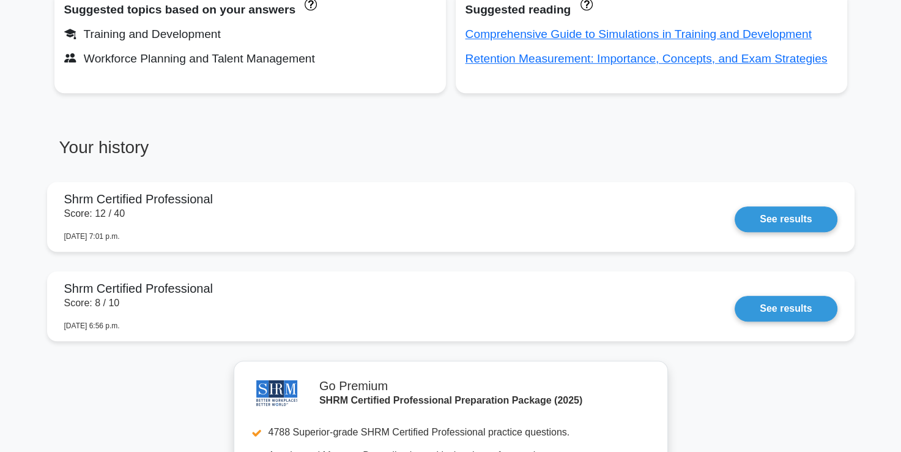
scroll to position [870, 0]
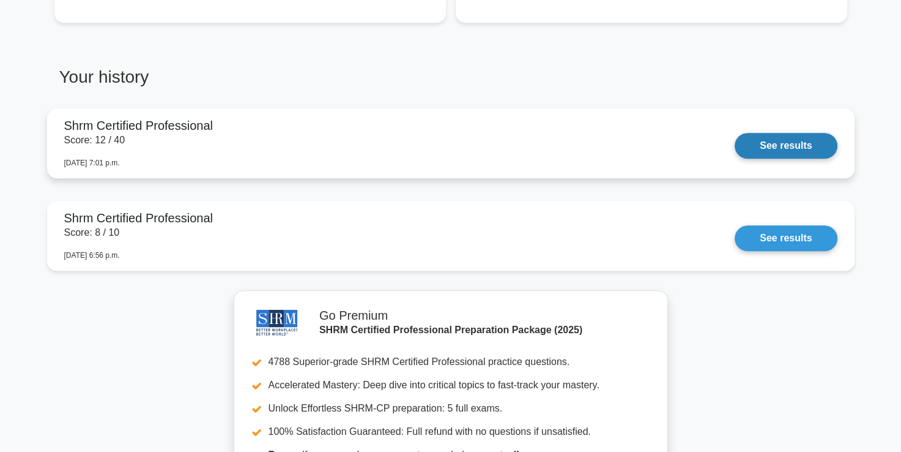
click at [763, 148] on link "See results" at bounding box center [786, 146] width 102 height 26
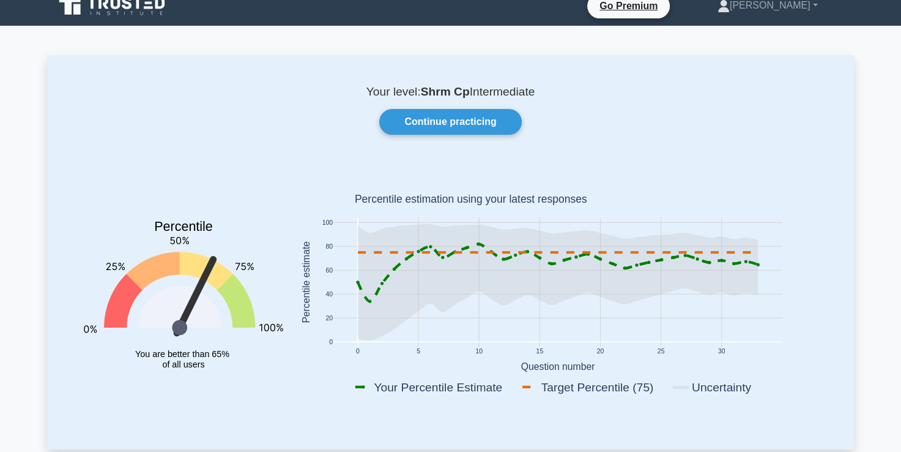
scroll to position [9, 0]
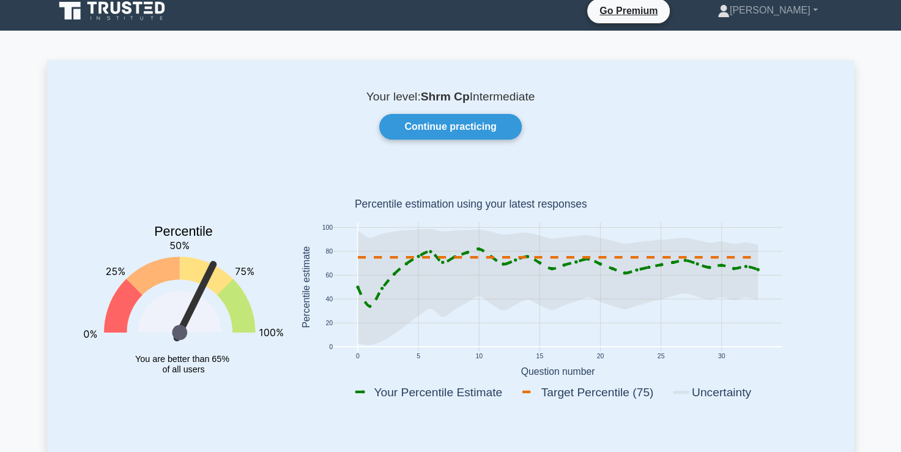
click at [244, 295] on icon at bounding box center [236, 305] width 38 height 53
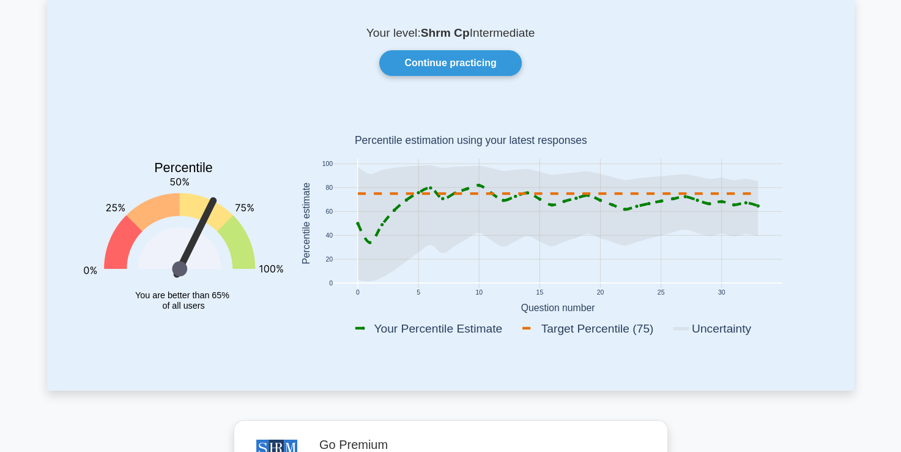
scroll to position [0, 0]
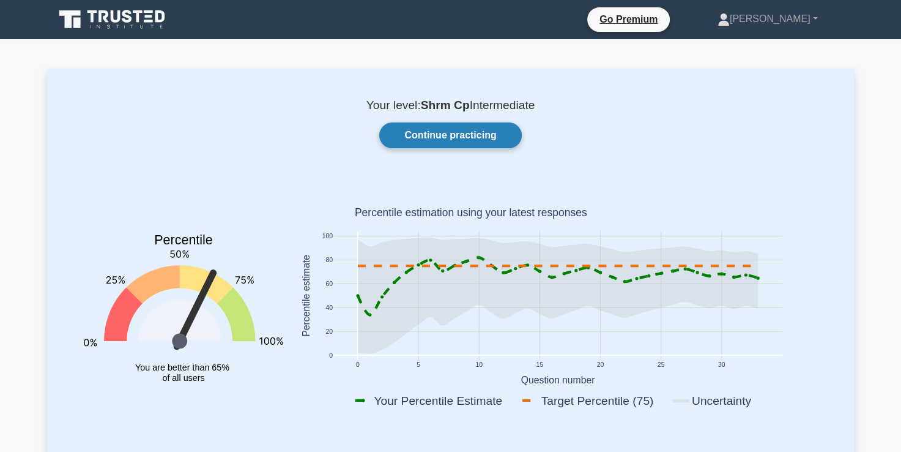
click at [443, 133] on link "Continue practicing" at bounding box center [450, 135] width 142 height 26
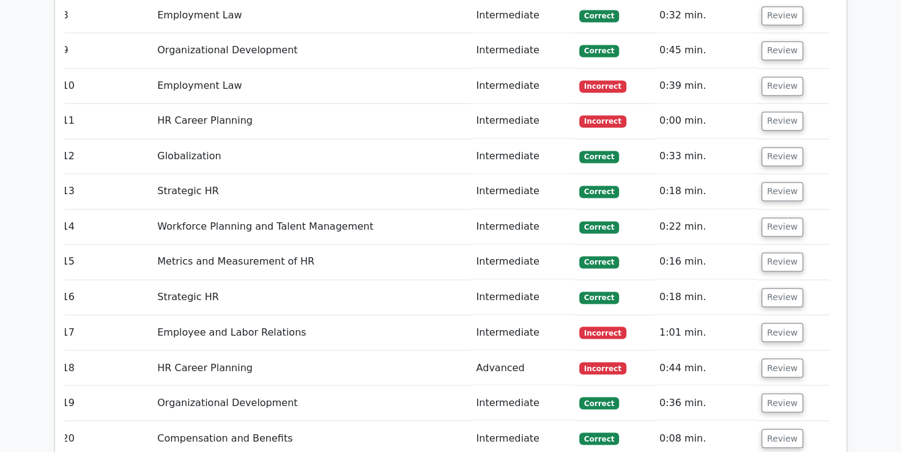
scroll to position [1963, 0]
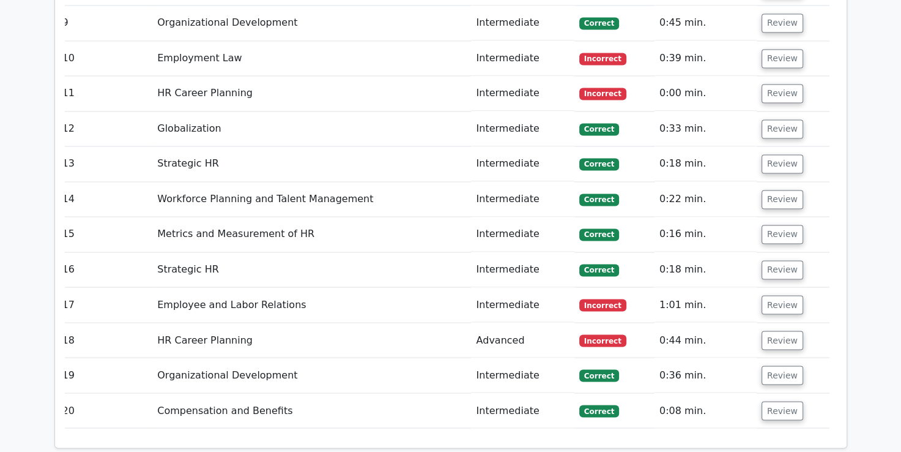
click at [783, 287] on td "Review" at bounding box center [793, 304] width 73 height 35
click at [781, 295] on button "Review" at bounding box center [783, 304] width 42 height 19
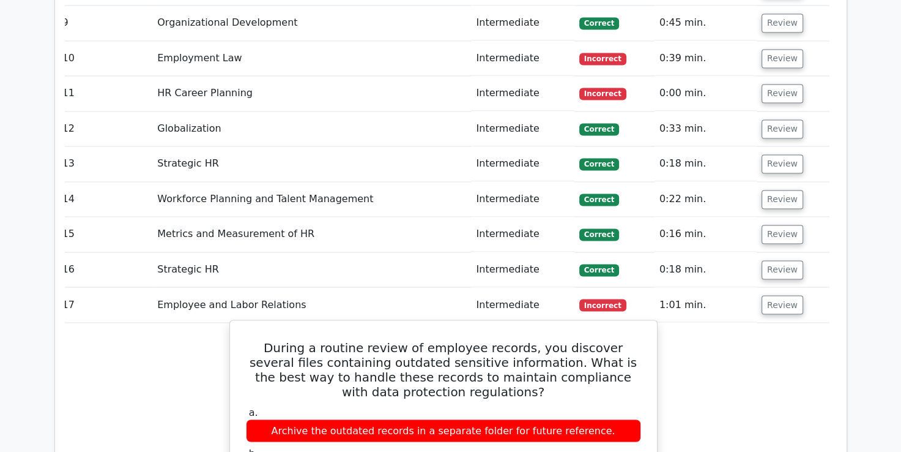
click at [641, 340] on h5 "During a routine review of employee records, you discover several files contain…" at bounding box center [444, 369] width 398 height 59
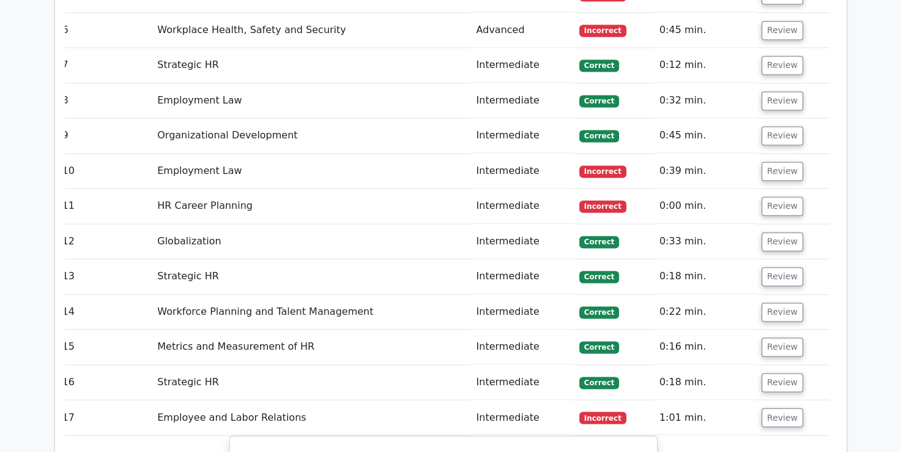
scroll to position [1846, 0]
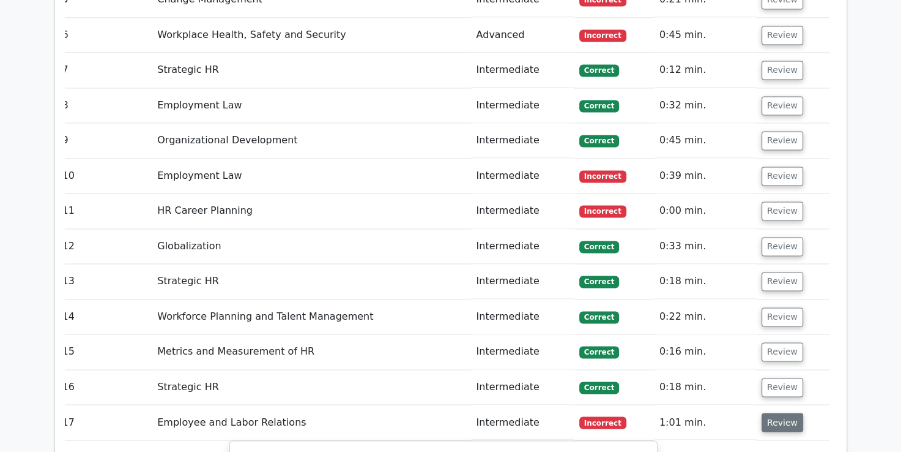
click at [783, 412] on button "Review" at bounding box center [783, 421] width 42 height 19
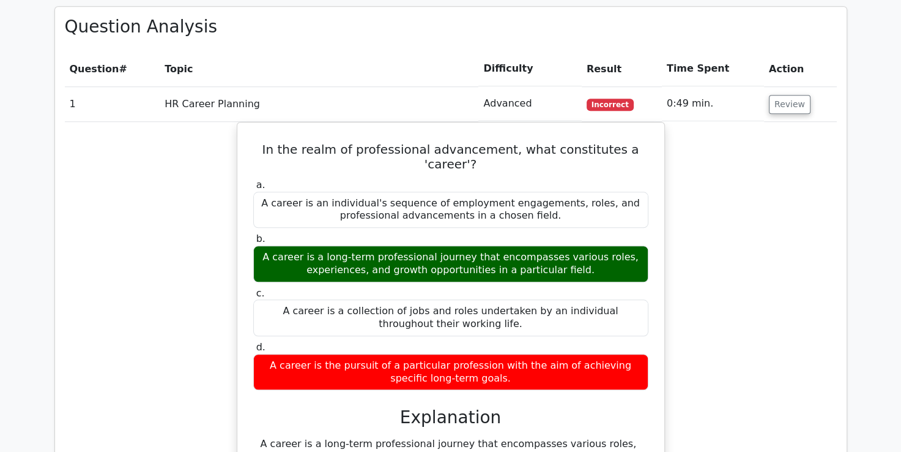
scroll to position [1143, 0]
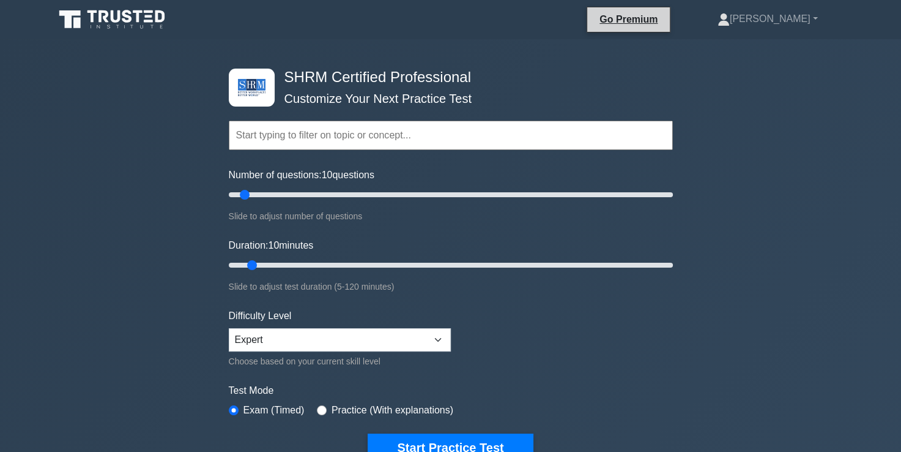
click at [652, 31] on li "Go Premium" at bounding box center [629, 20] width 84 height 26
click at [640, 18] on link "Go Premium" at bounding box center [628, 19] width 73 height 15
